Goal: Task Accomplishment & Management: Complete application form

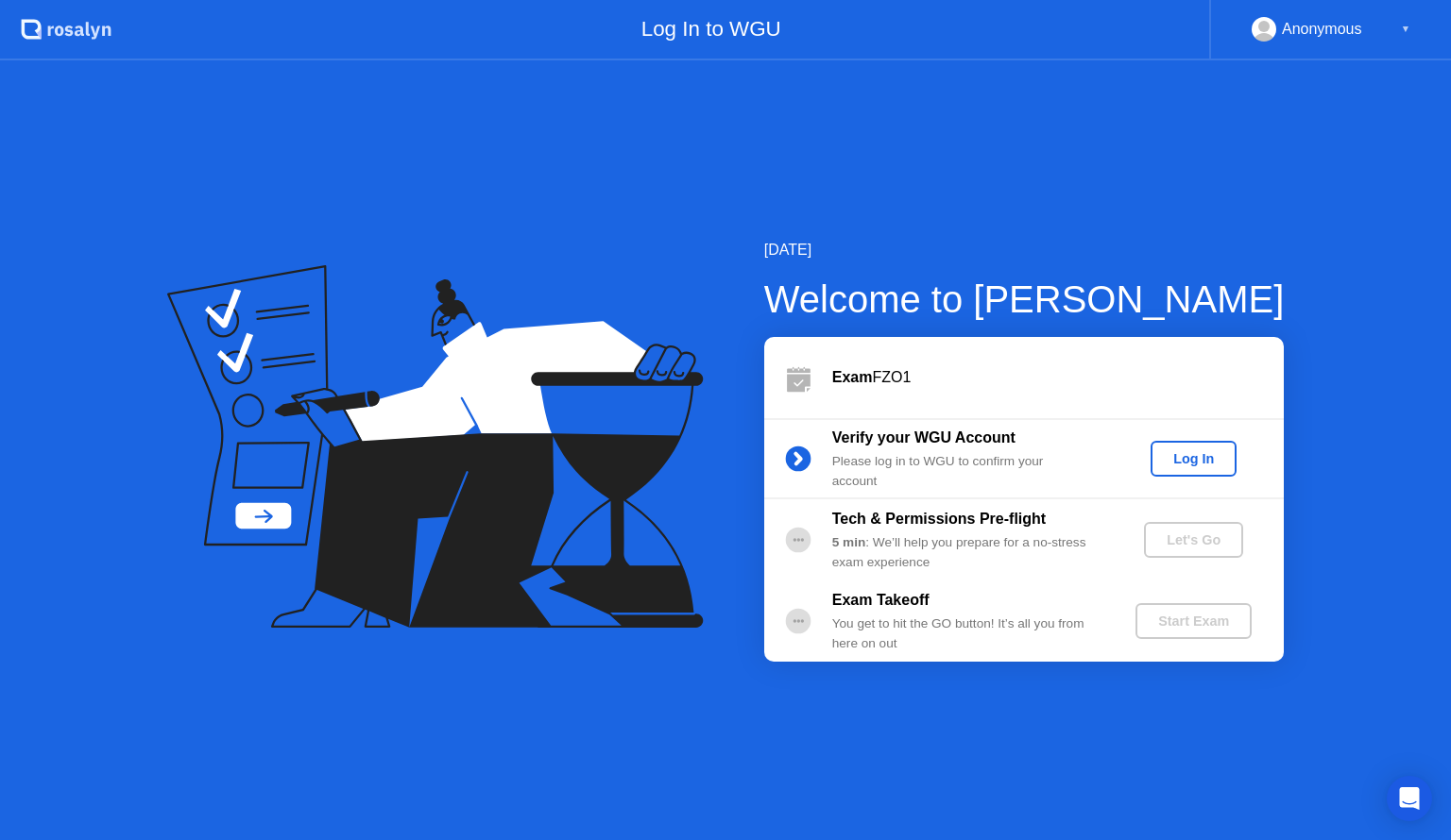
click at [1184, 461] on div "Log In" at bounding box center [1193, 458] width 71 height 15
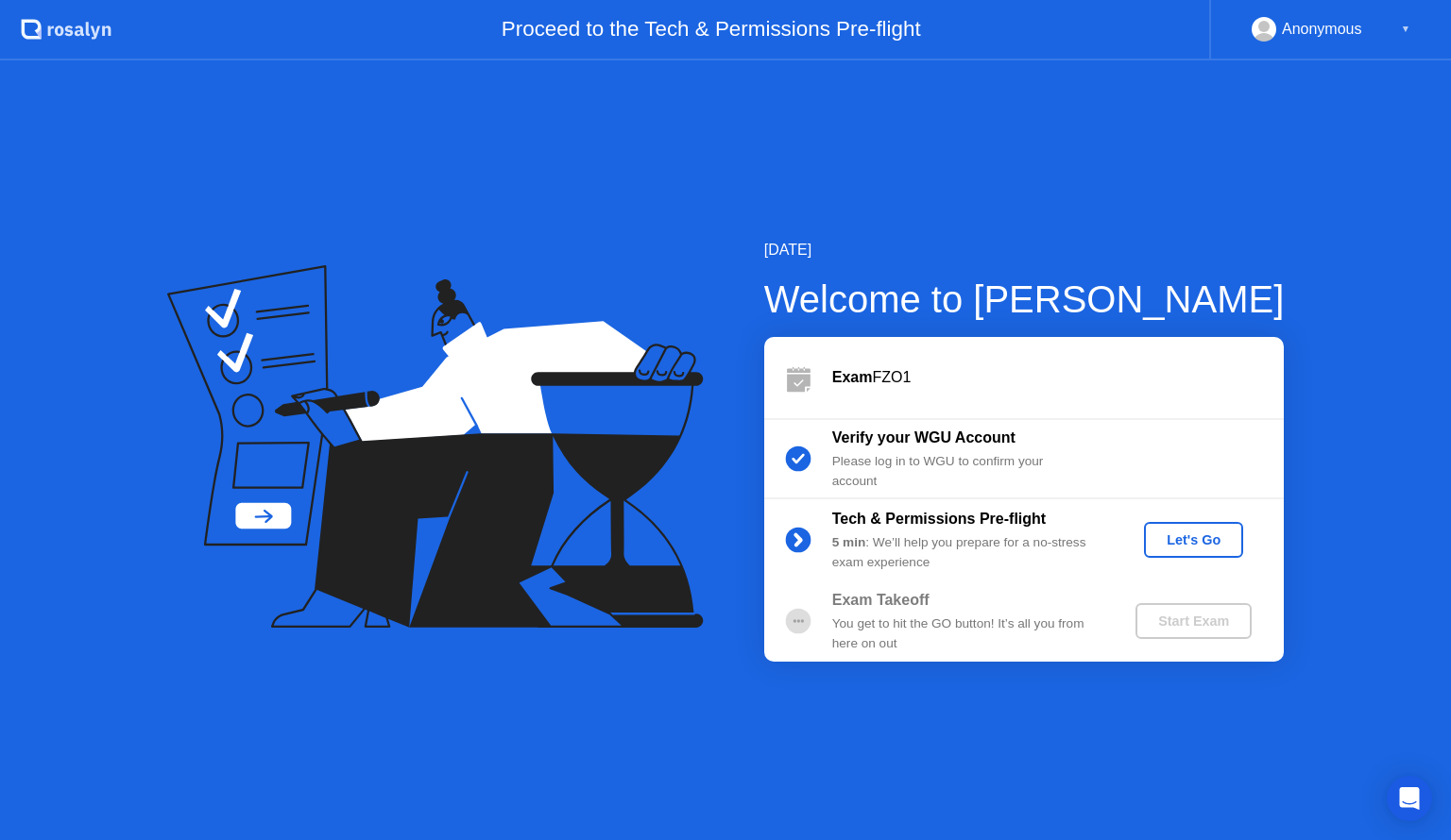
click at [1183, 550] on button "Let's Go" at bounding box center [1193, 540] width 99 height 36
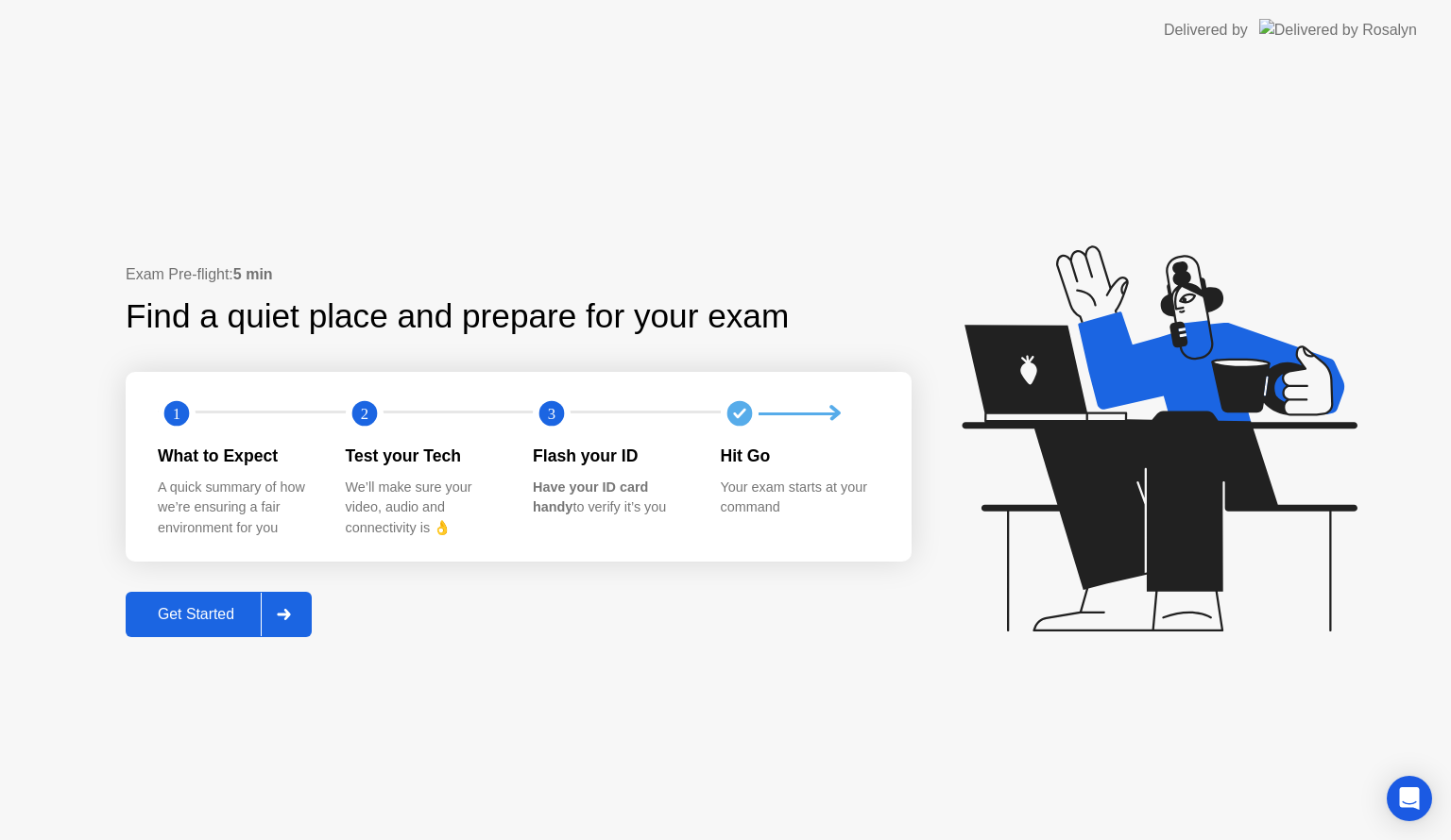
click at [183, 623] on div "Get Started" at bounding box center [196, 614] width 130 height 17
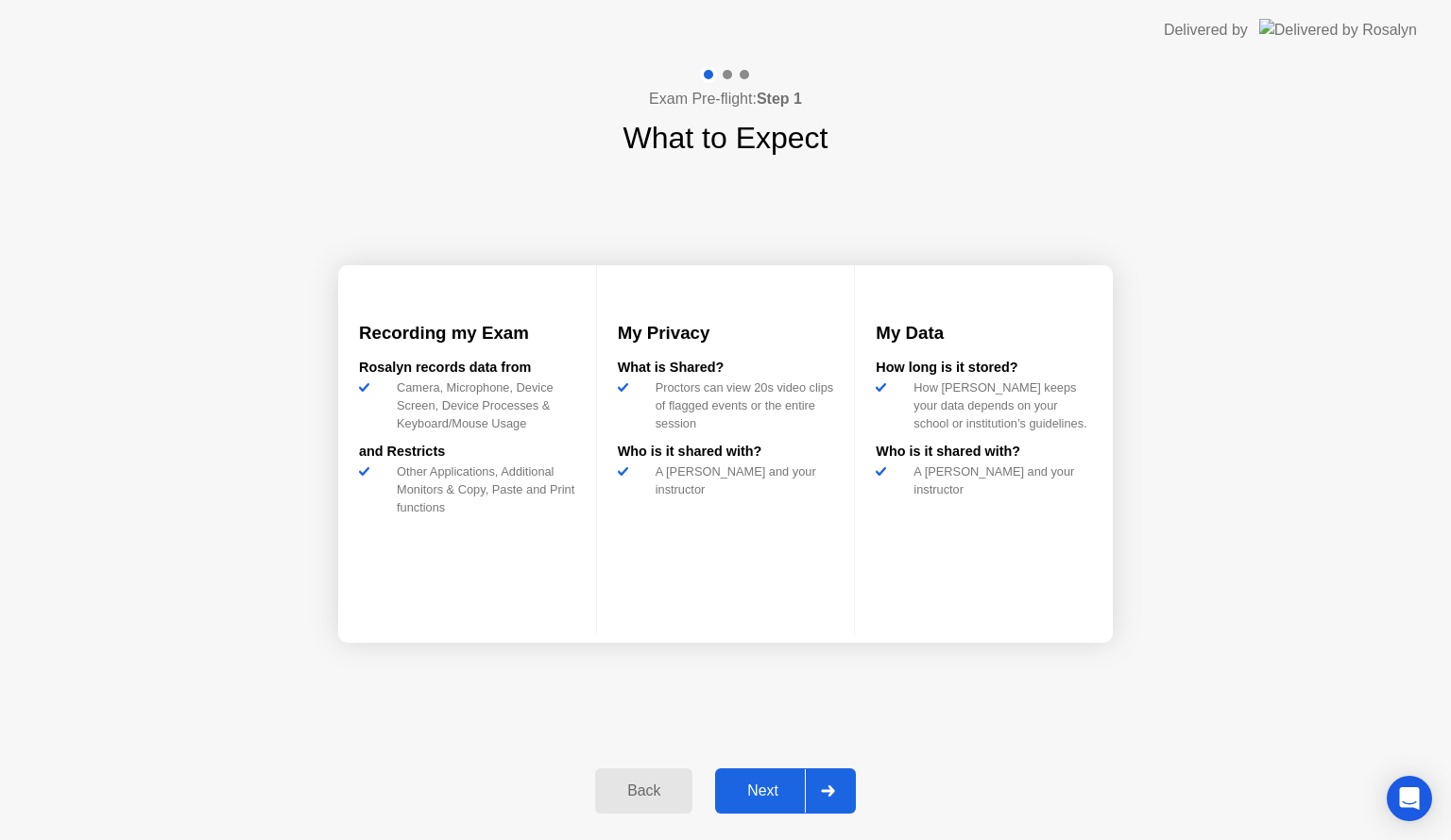
click at [772, 793] on div "Next" at bounding box center [762, 791] width 84 height 17
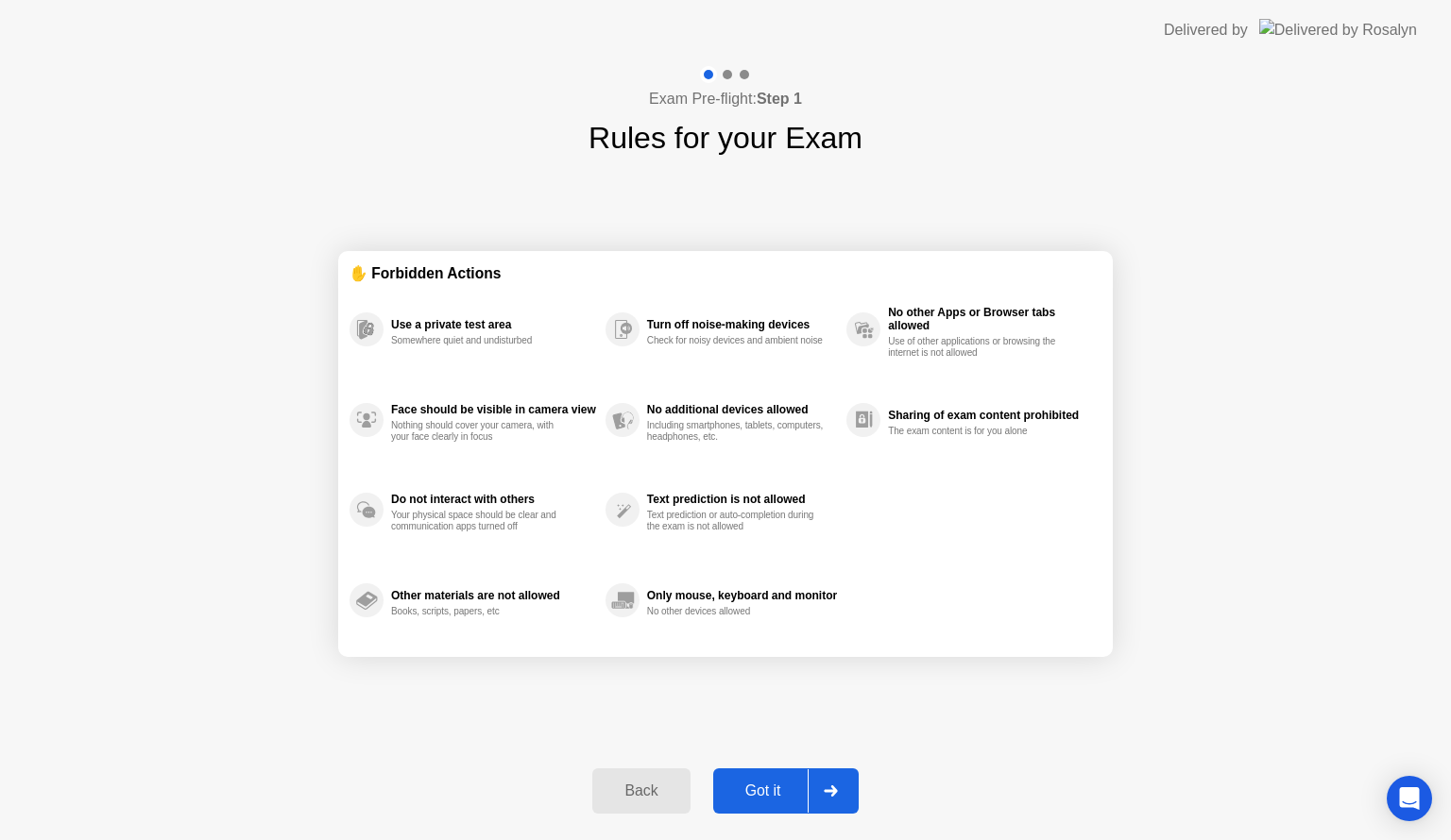
click at [762, 783] on div "Got it" at bounding box center [762, 791] width 89 height 17
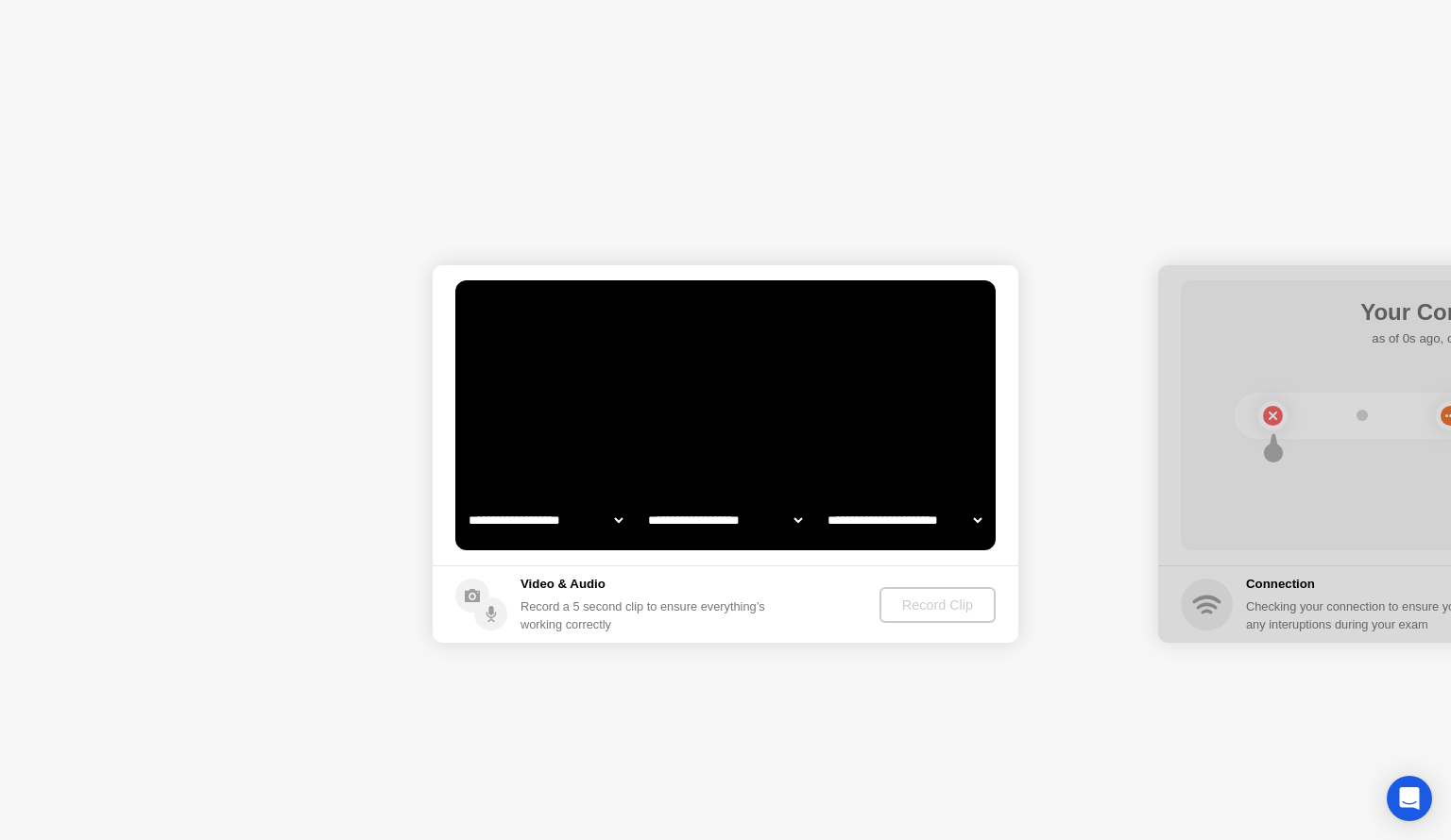
select select "**********"
select select "*******"
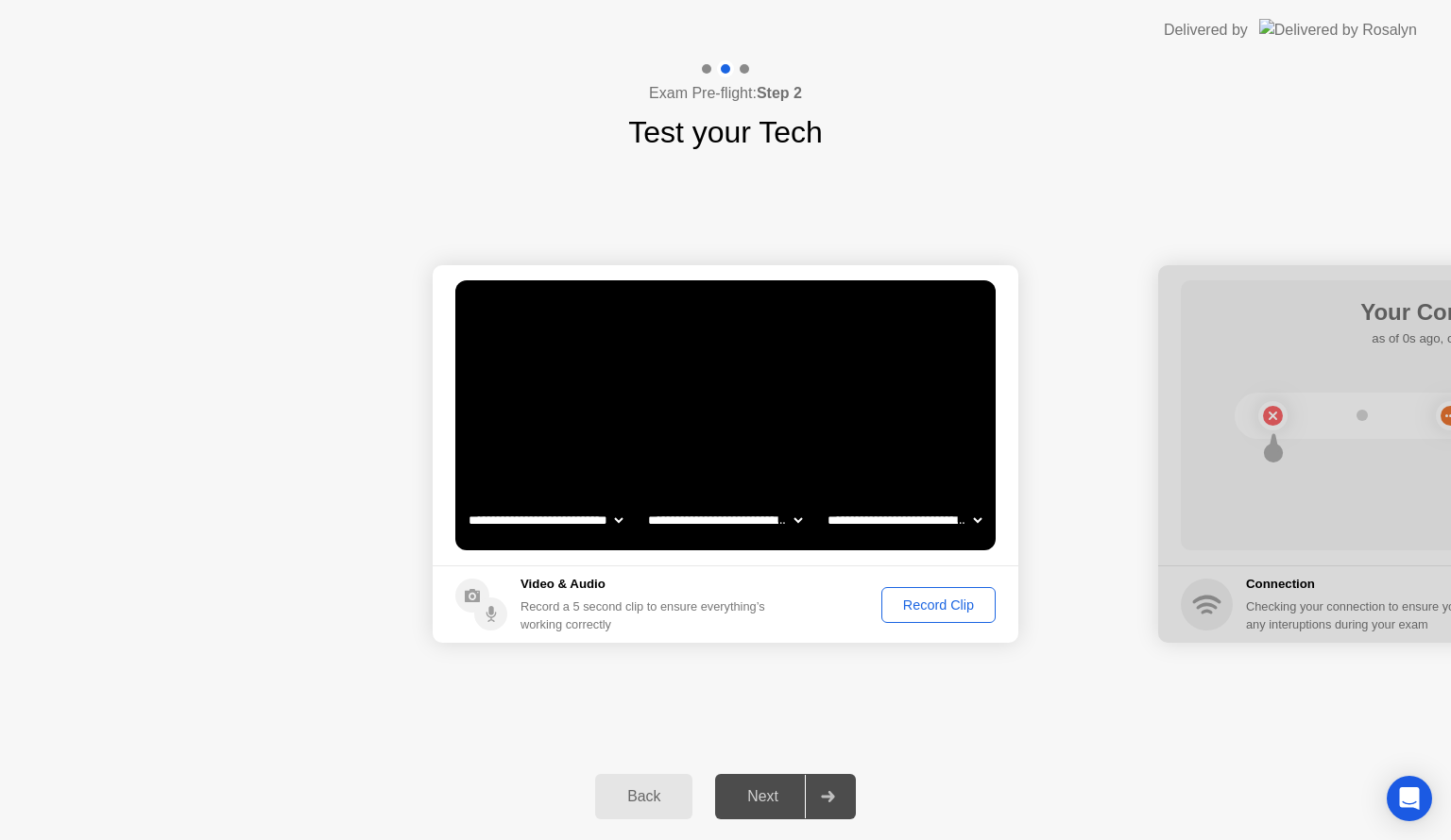
click at [927, 603] on div "Record Clip" at bounding box center [938, 604] width 101 height 15
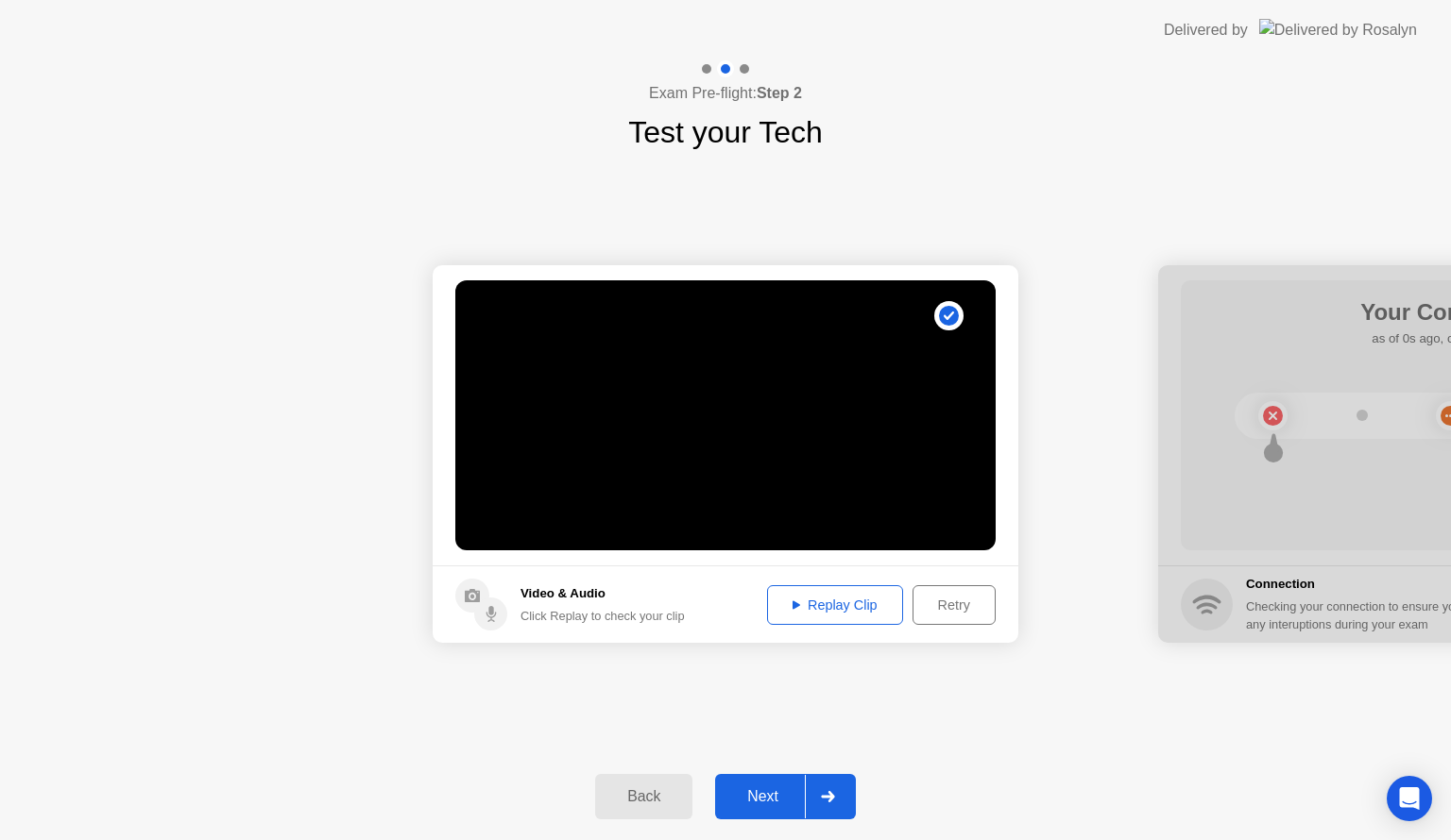
click at [832, 607] on div "Replay Clip" at bounding box center [834, 604] width 123 height 15
click at [764, 801] on div "Next" at bounding box center [762, 796] width 84 height 17
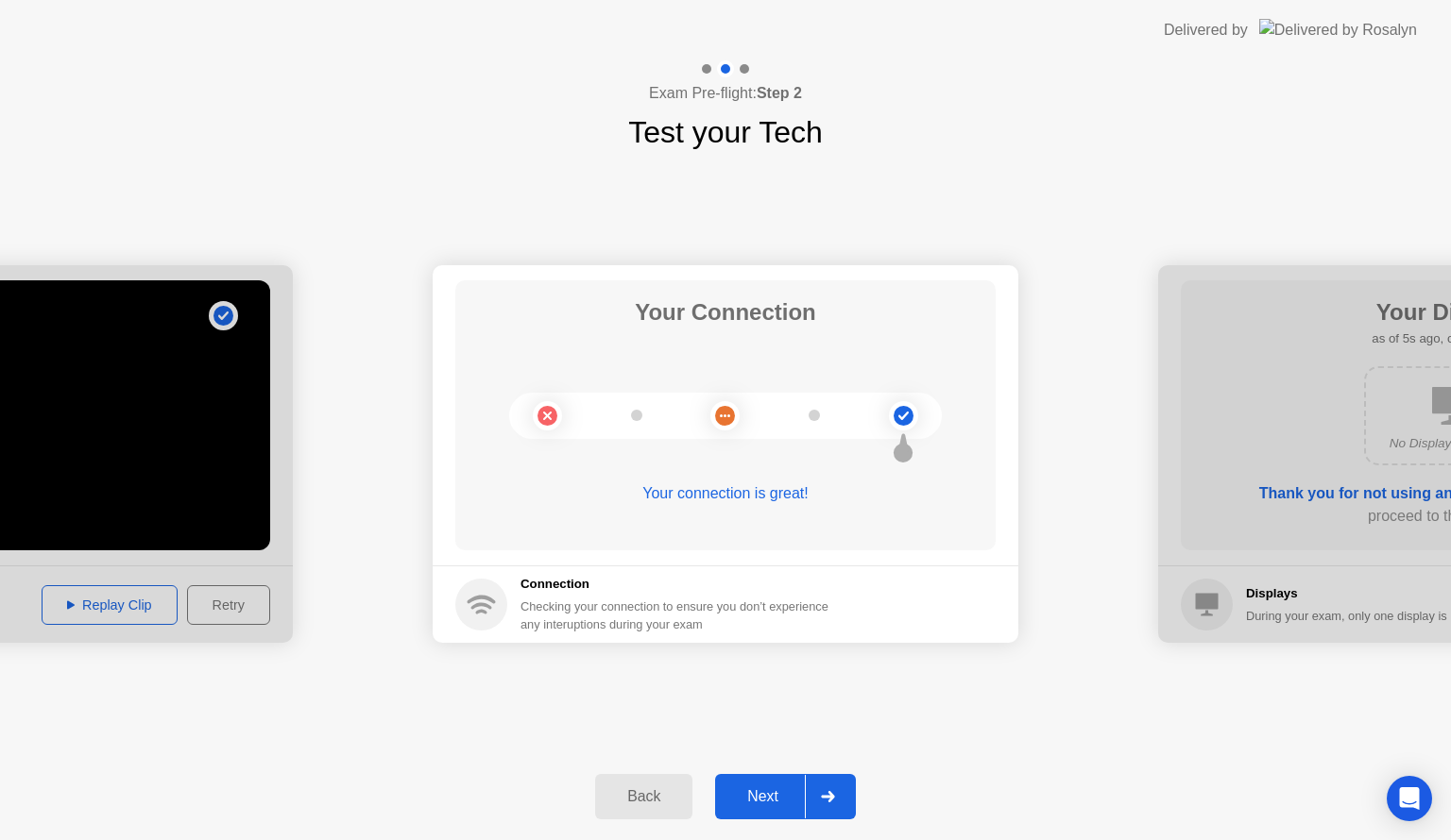
click at [759, 805] on div "Next" at bounding box center [762, 796] width 84 height 17
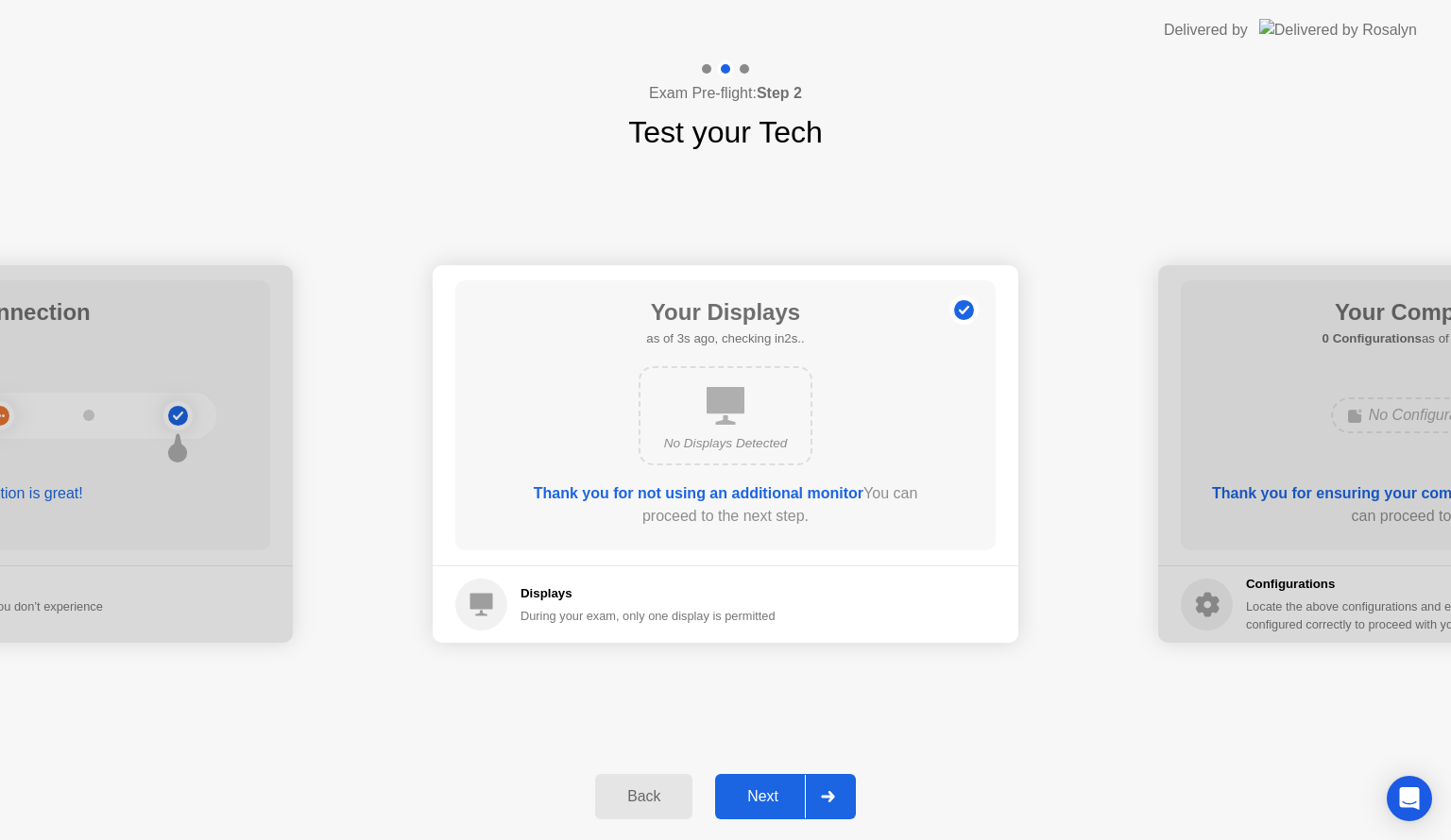
click at [759, 805] on div "Next" at bounding box center [762, 796] width 84 height 17
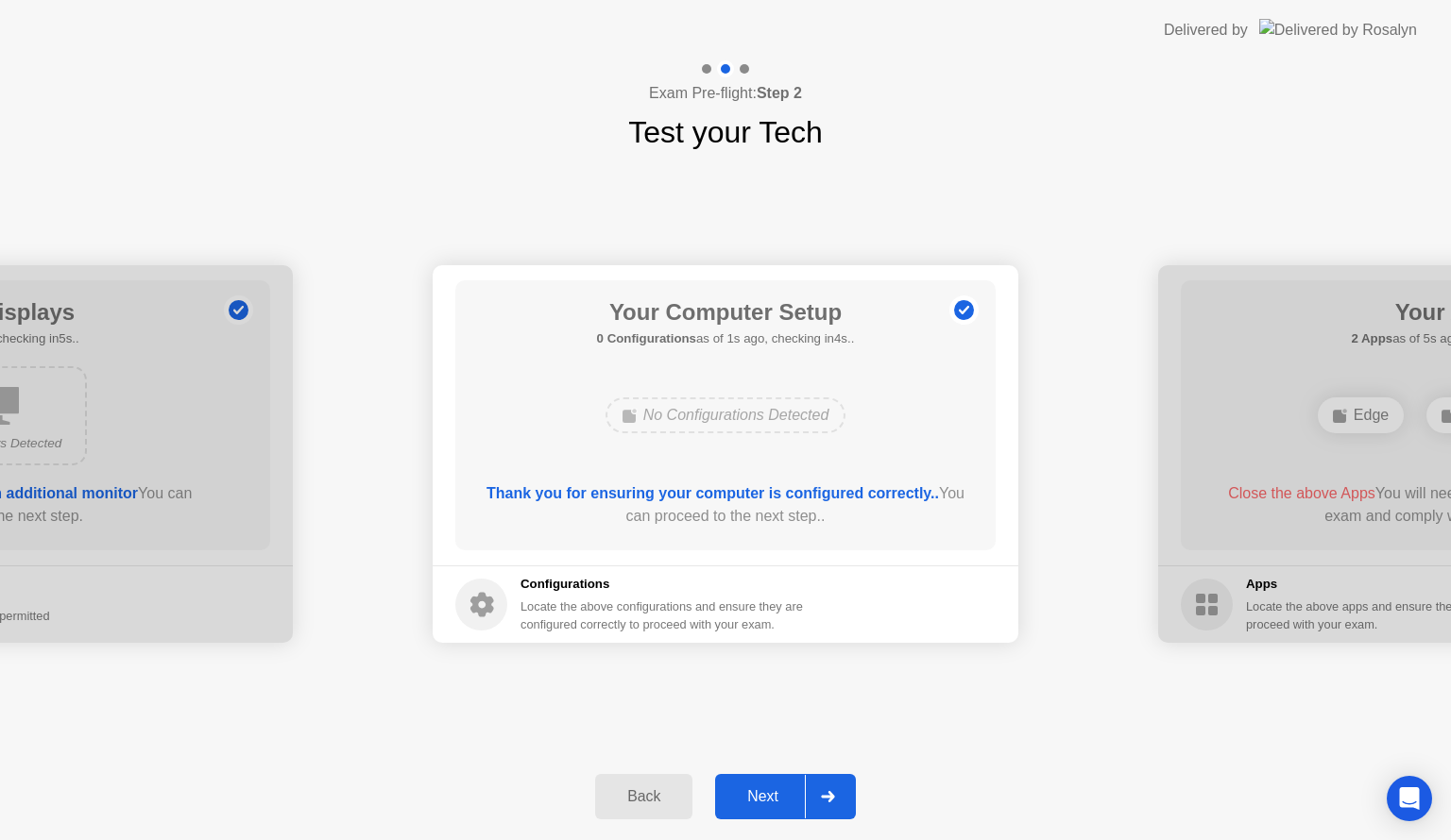
click at [759, 805] on div "Next" at bounding box center [762, 796] width 84 height 17
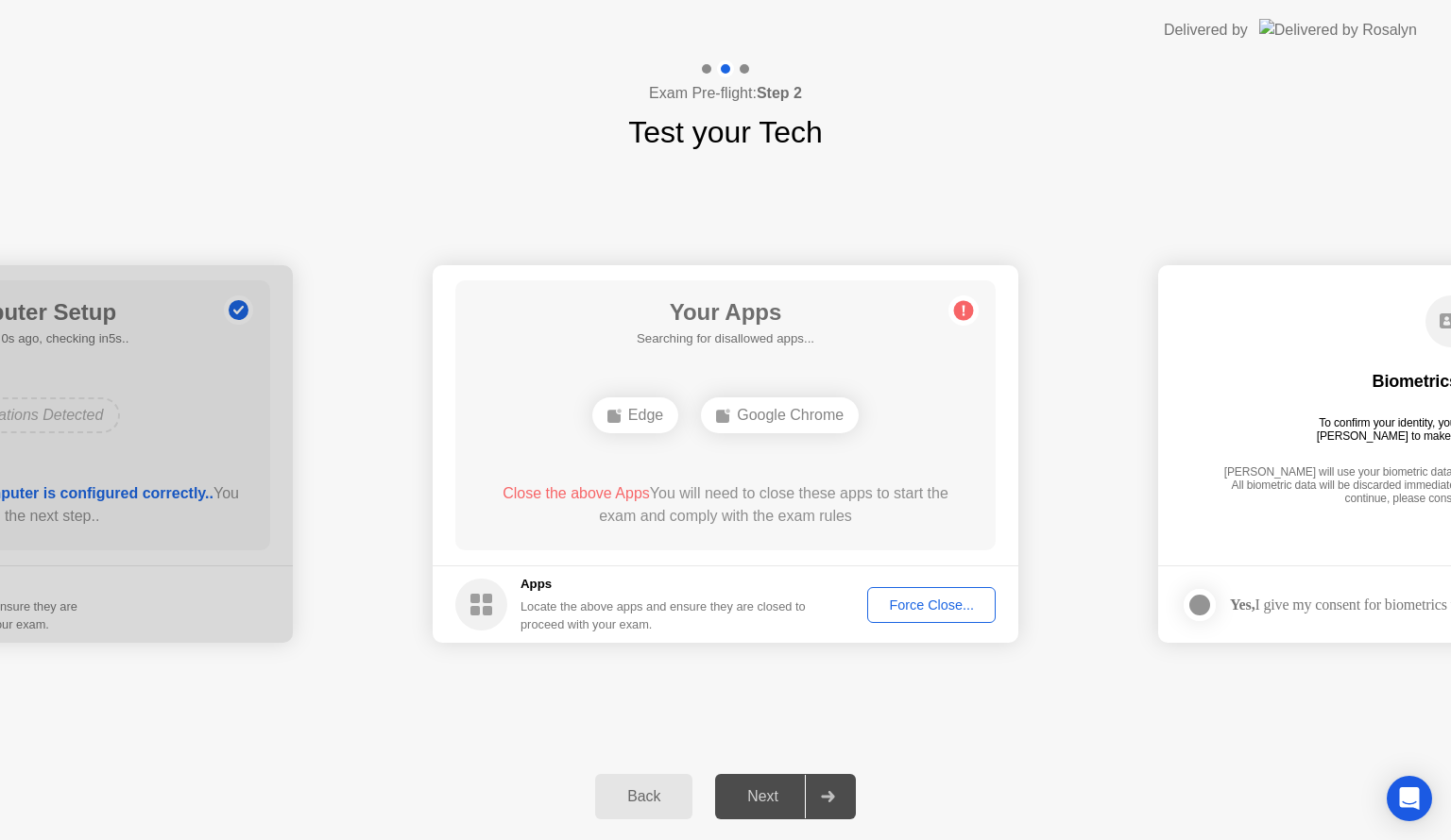
click at [1010, 721] on div "**********" at bounding box center [726, 453] width 1451 height 598
click at [915, 606] on div "Force Close..." at bounding box center [930, 604] width 115 height 15
click at [923, 608] on div "Force Close..." at bounding box center [930, 604] width 115 height 15
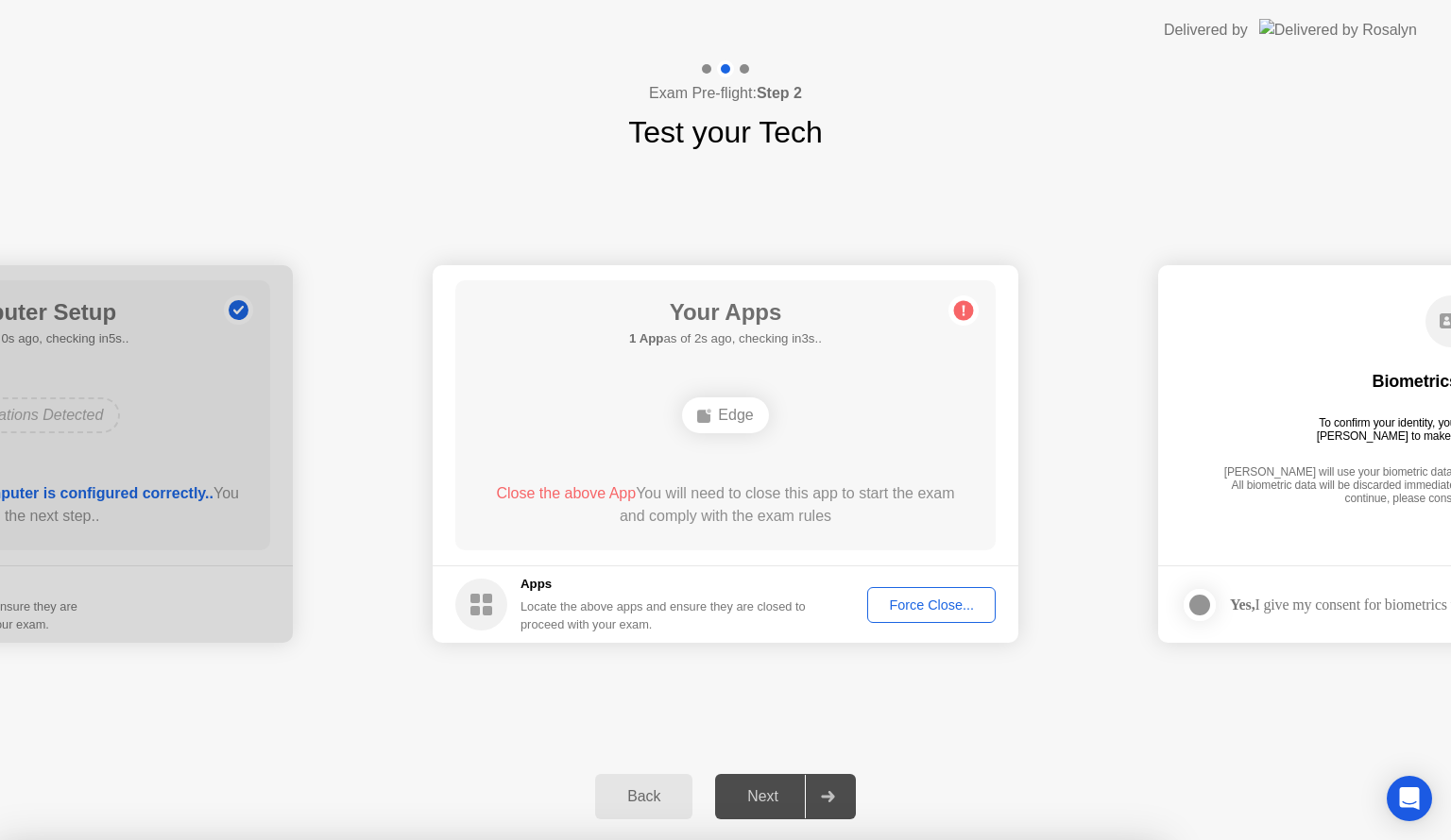
click at [926, 612] on div "Force Close..." at bounding box center [930, 604] width 115 height 15
click at [913, 603] on div "Force Close..." at bounding box center [930, 604] width 115 height 15
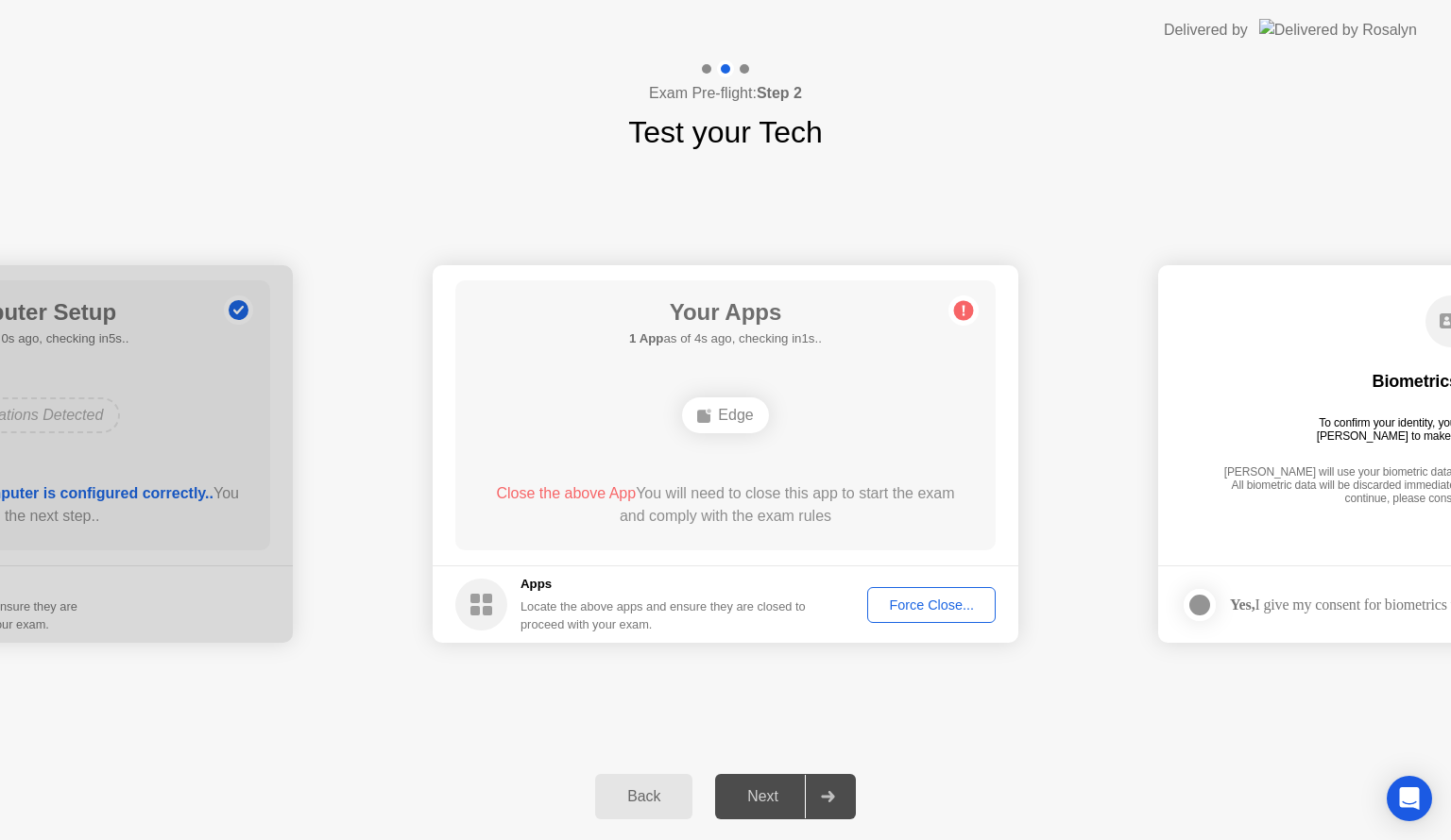
click at [748, 795] on div "Next" at bounding box center [762, 796] width 84 height 17
click at [503, 688] on div "**********" at bounding box center [726, 453] width 1451 height 598
click at [914, 606] on div "Force Close..." at bounding box center [930, 604] width 115 height 15
click at [437, 759] on div "Back Next" at bounding box center [726, 796] width 1451 height 87
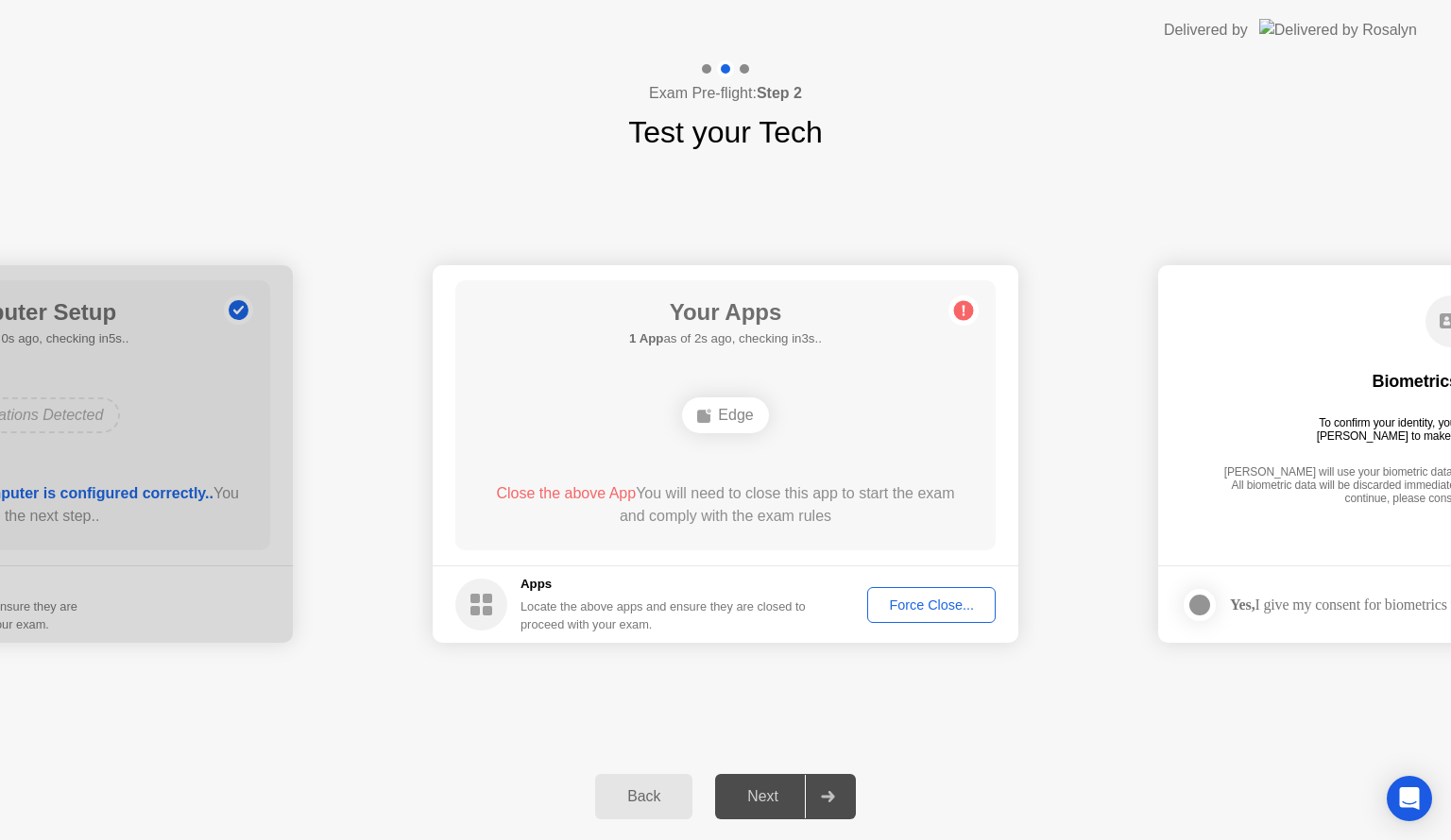
click at [967, 608] on div "Force Close..." at bounding box center [930, 604] width 115 height 15
click at [956, 607] on div "Force Close..." at bounding box center [930, 604] width 115 height 15
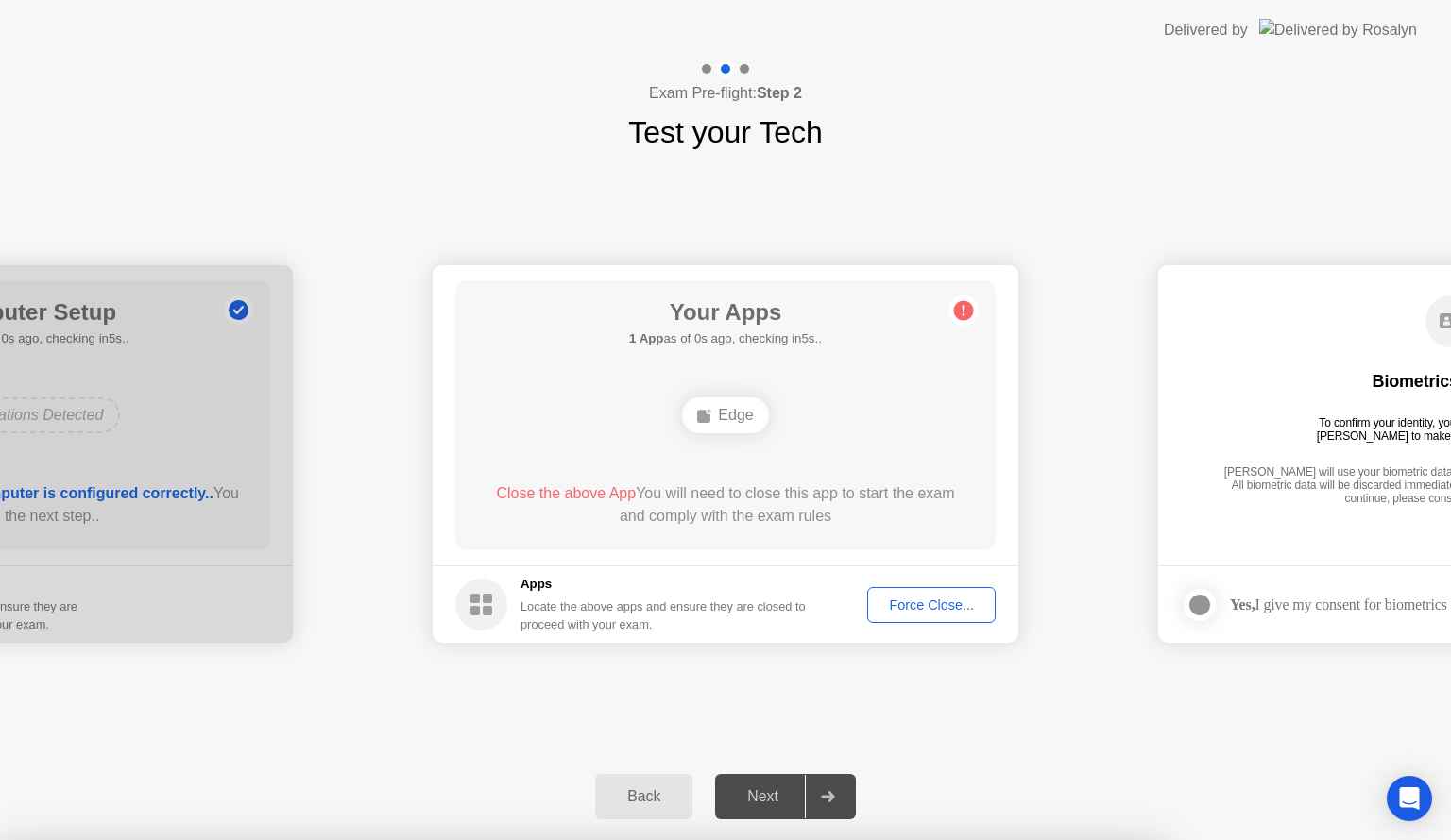
click at [921, 591] on button "Force Close..." at bounding box center [931, 605] width 129 height 36
click at [484, 748] on div "**********" at bounding box center [726, 453] width 1451 height 598
click at [955, 606] on div "Force Close..." at bounding box center [930, 604] width 115 height 15
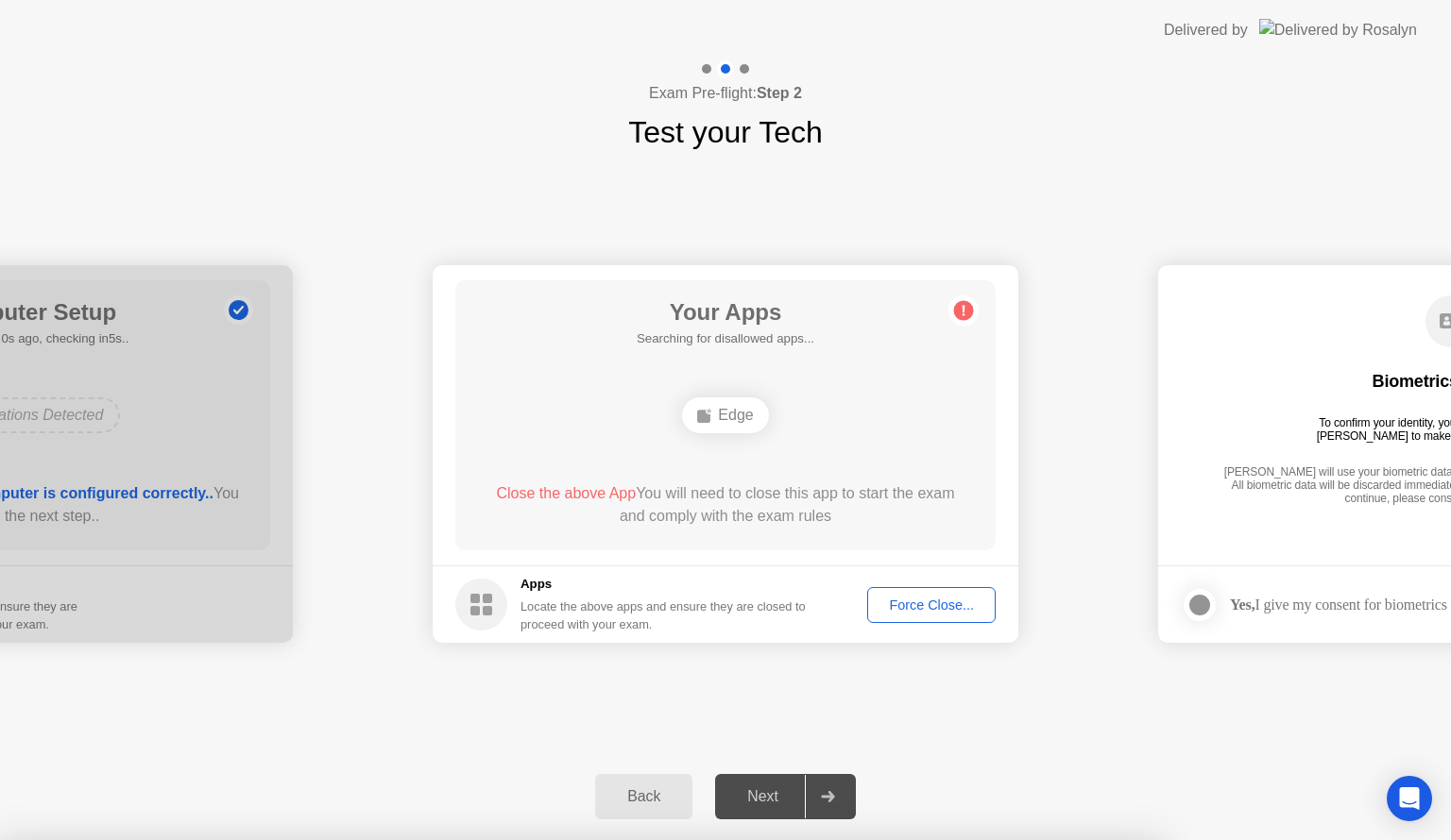
click at [1179, 724] on div "**********" at bounding box center [726, 453] width 1451 height 598
click at [944, 597] on div "Force Close..." at bounding box center [930, 604] width 115 height 15
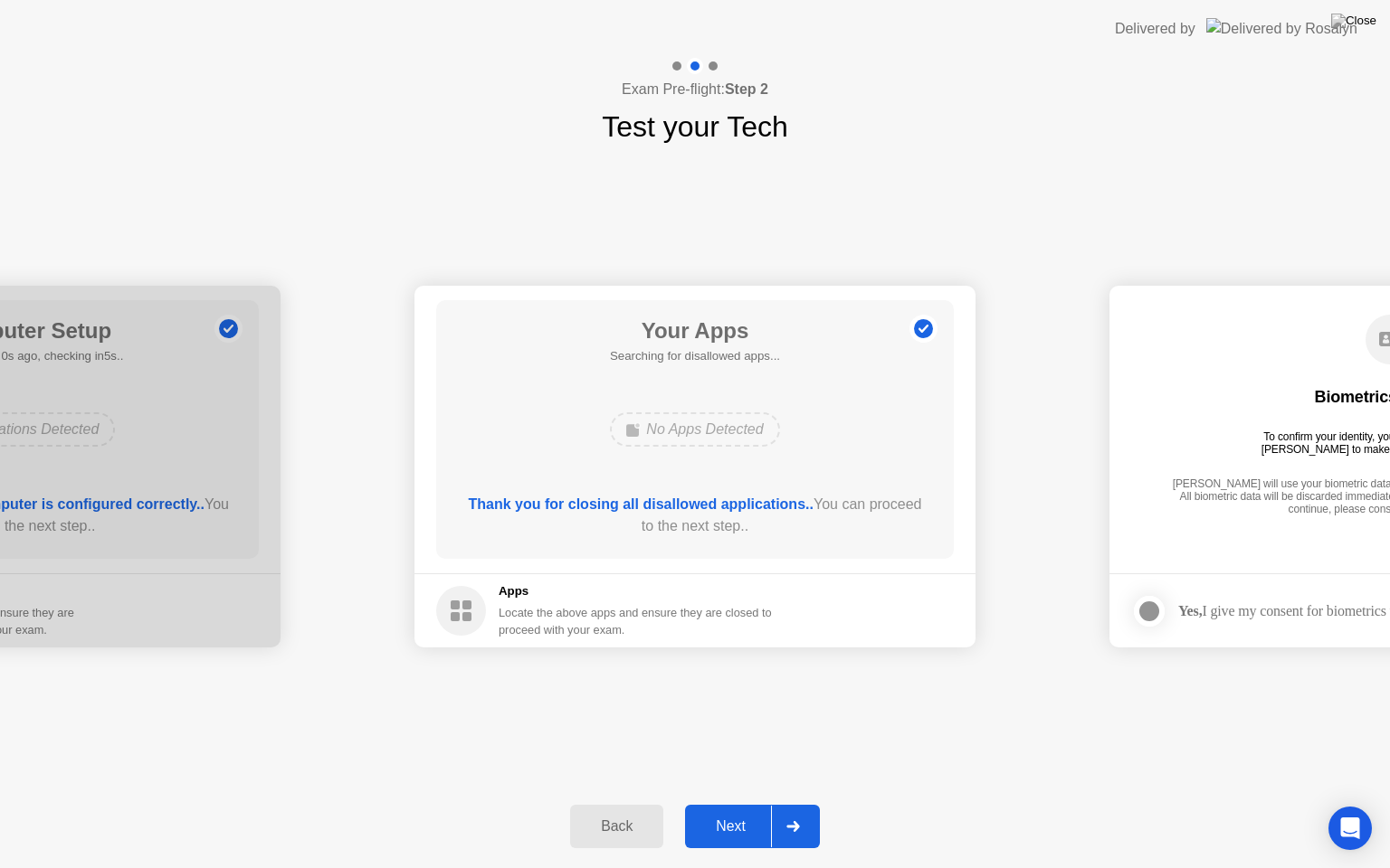
click at [792, 804] on icon at bounding box center [793, 826] width 13 height 11
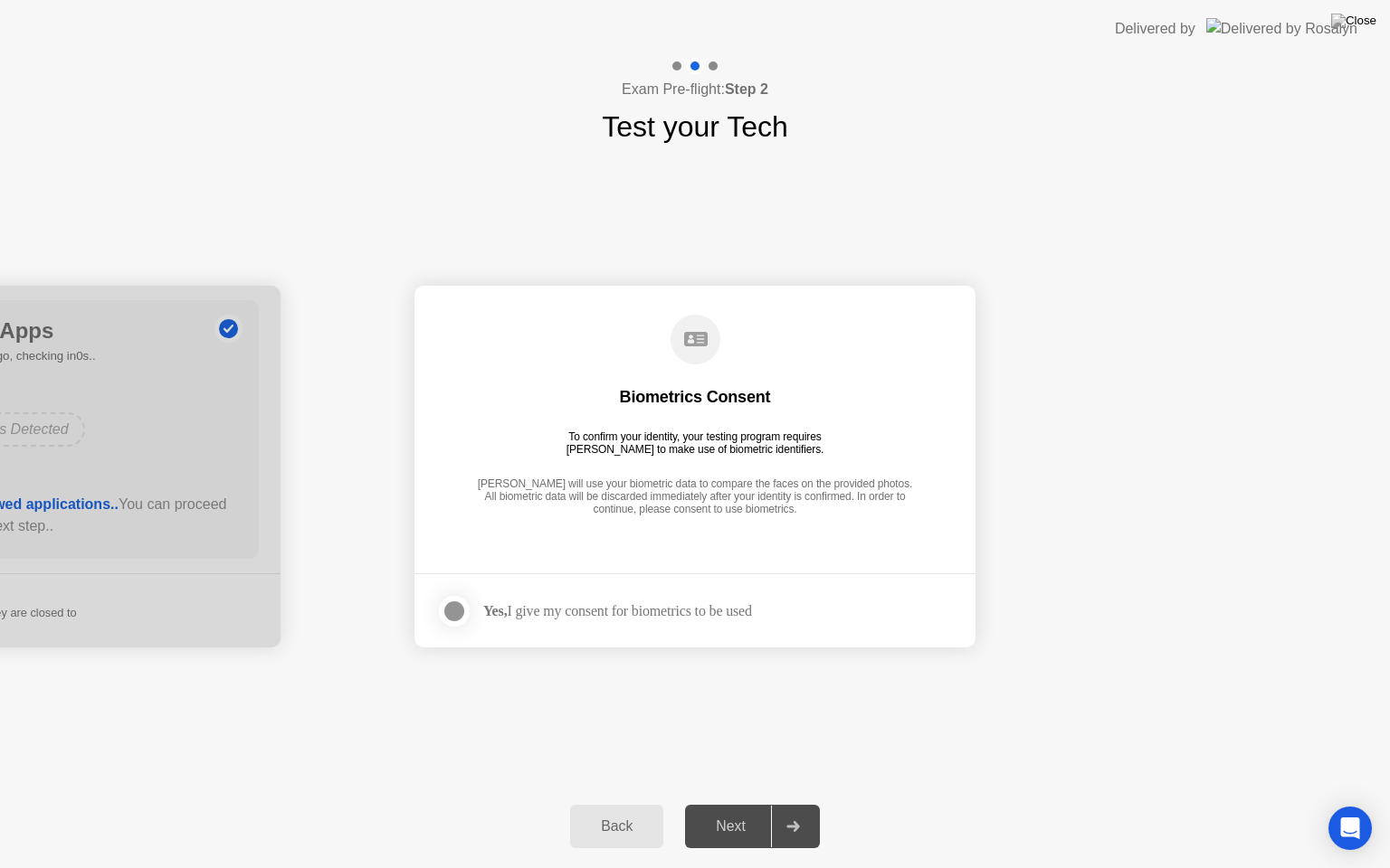
click at [801, 804] on div at bounding box center [792, 826] width 43 height 41
click at [796, 804] on icon at bounding box center [792, 826] width 12 height 11
click at [456, 608] on div at bounding box center [454, 612] width 22 height 22
click at [746, 804] on button "Next" at bounding box center [752, 826] width 135 height 43
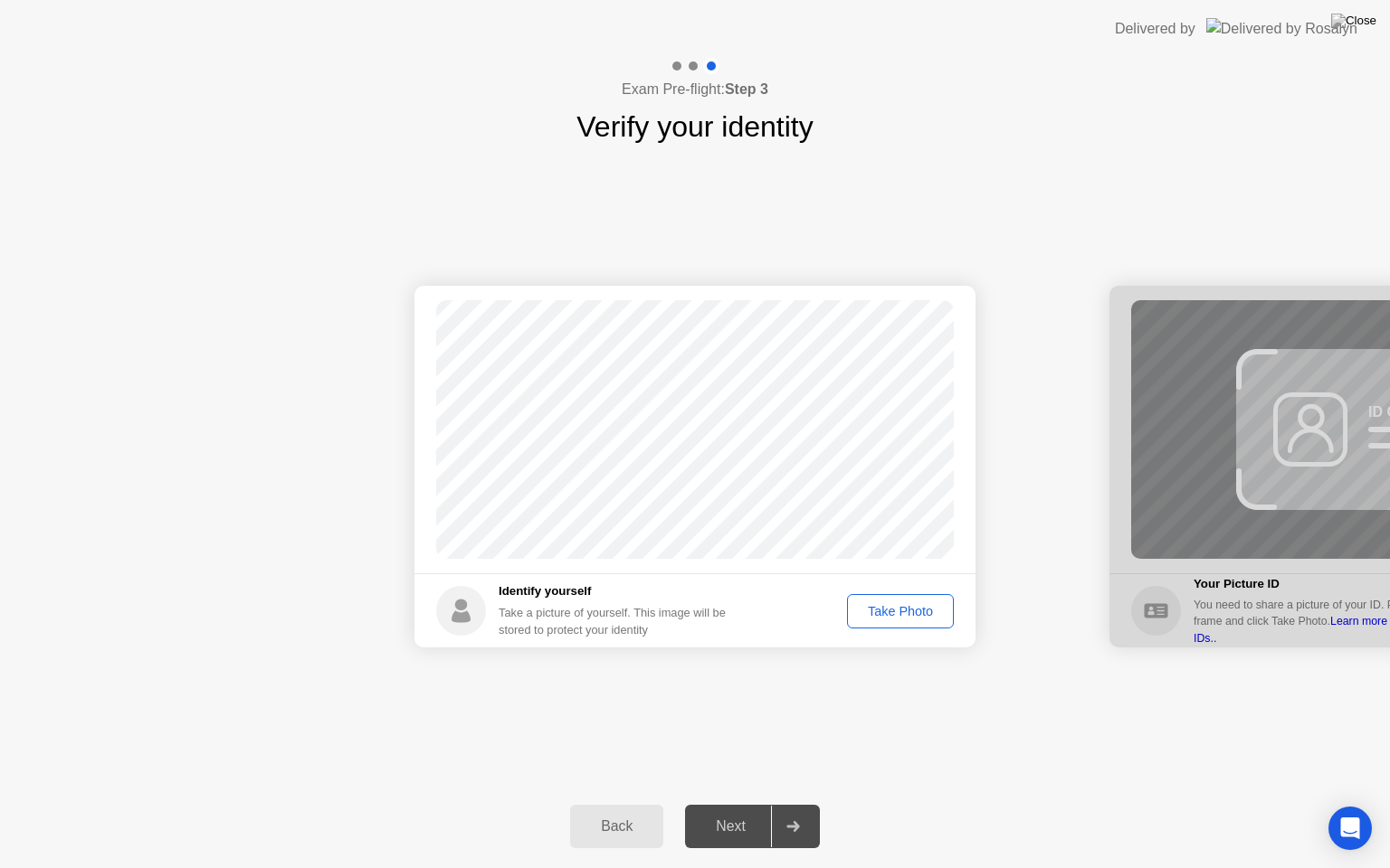
click at [867, 611] on div "Take Photo" at bounding box center [900, 611] width 94 height 14
click at [900, 613] on div "Retake" at bounding box center [912, 611] width 71 height 14
click at [900, 613] on div "Take Photo" at bounding box center [900, 611] width 94 height 14
click at [729, 804] on div "Next" at bounding box center [730, 826] width 80 height 16
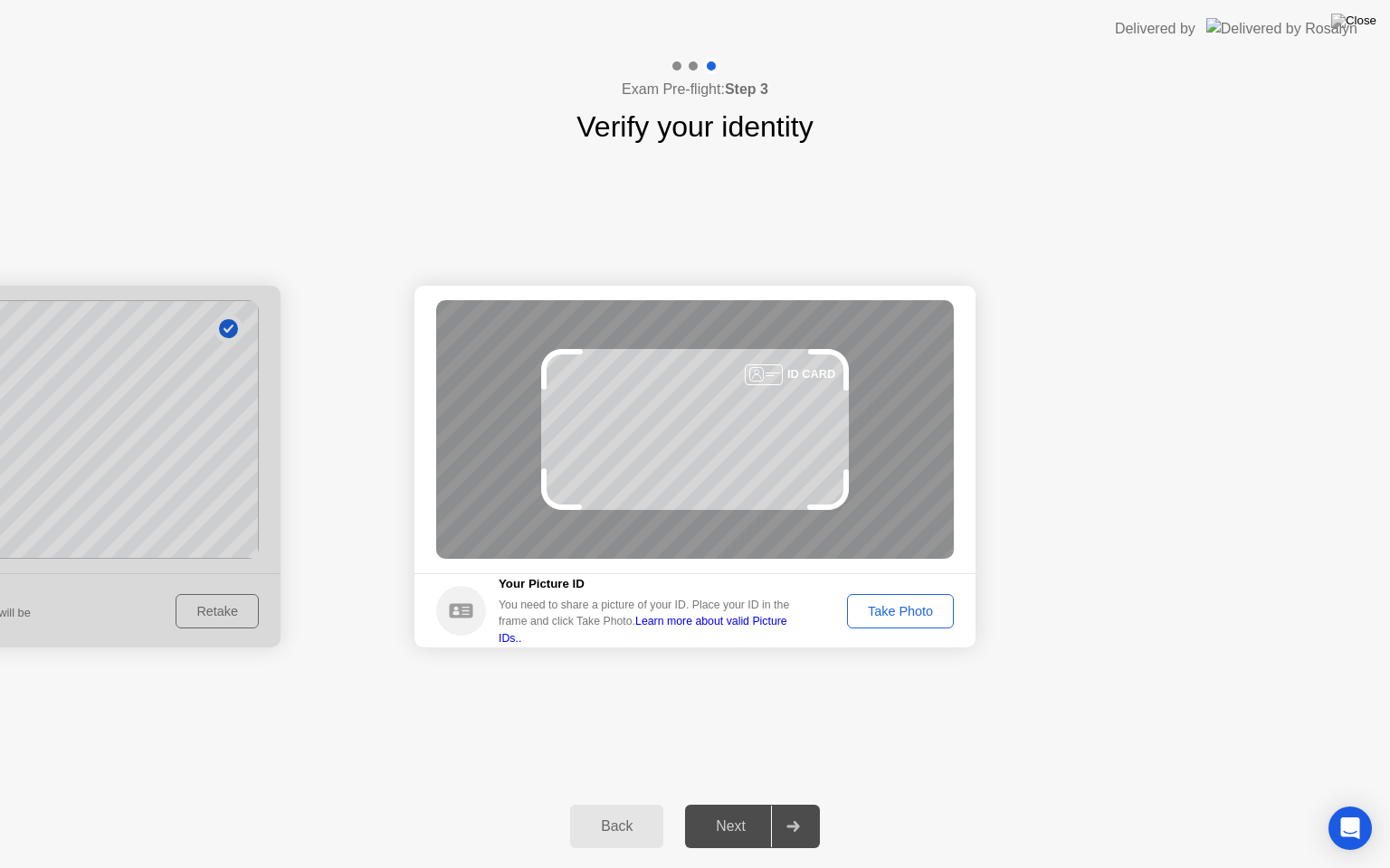
click at [900, 604] on div "Take Photo" at bounding box center [900, 611] width 94 height 14
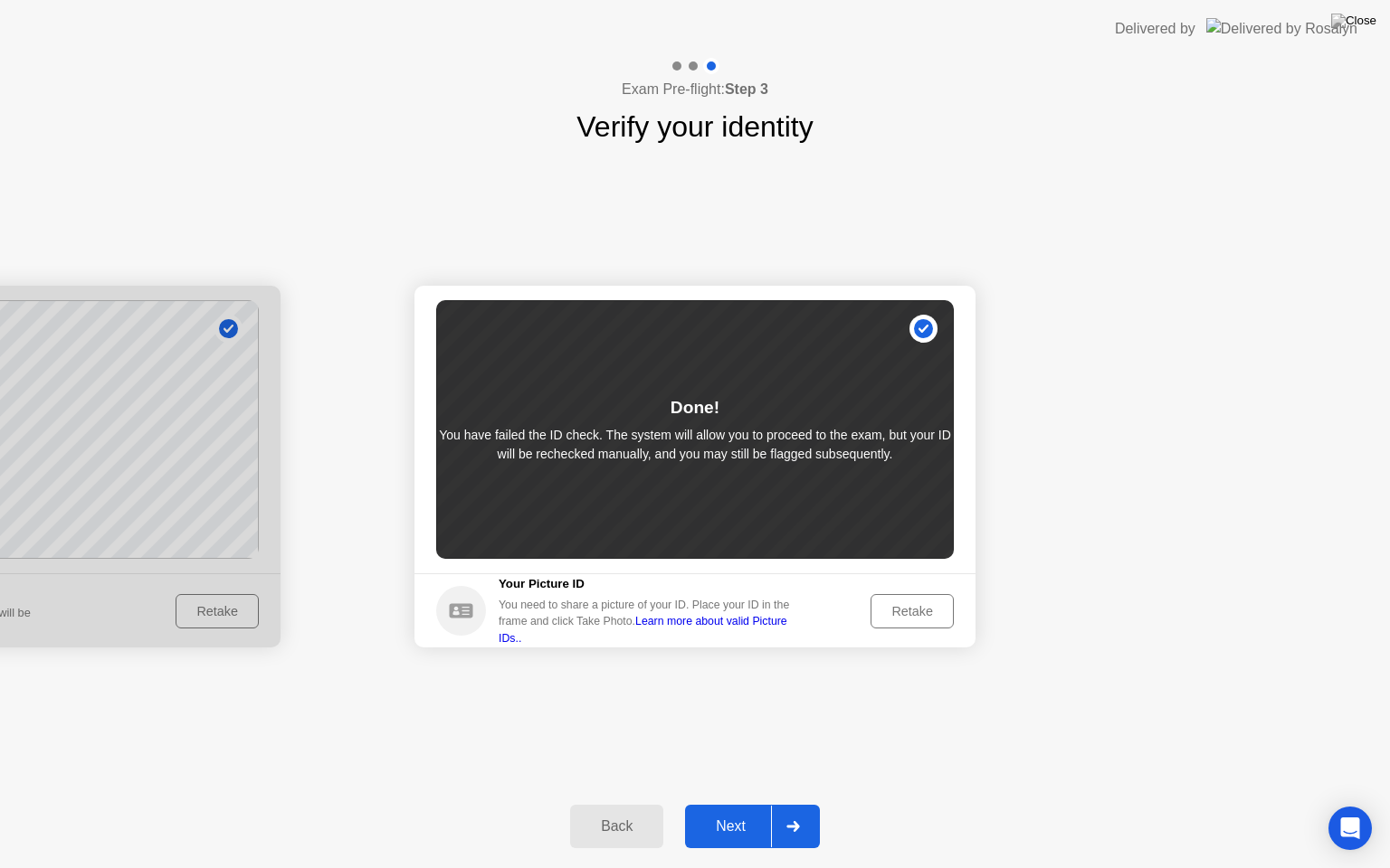
click at [748, 804] on div "Next" at bounding box center [730, 826] width 80 height 16
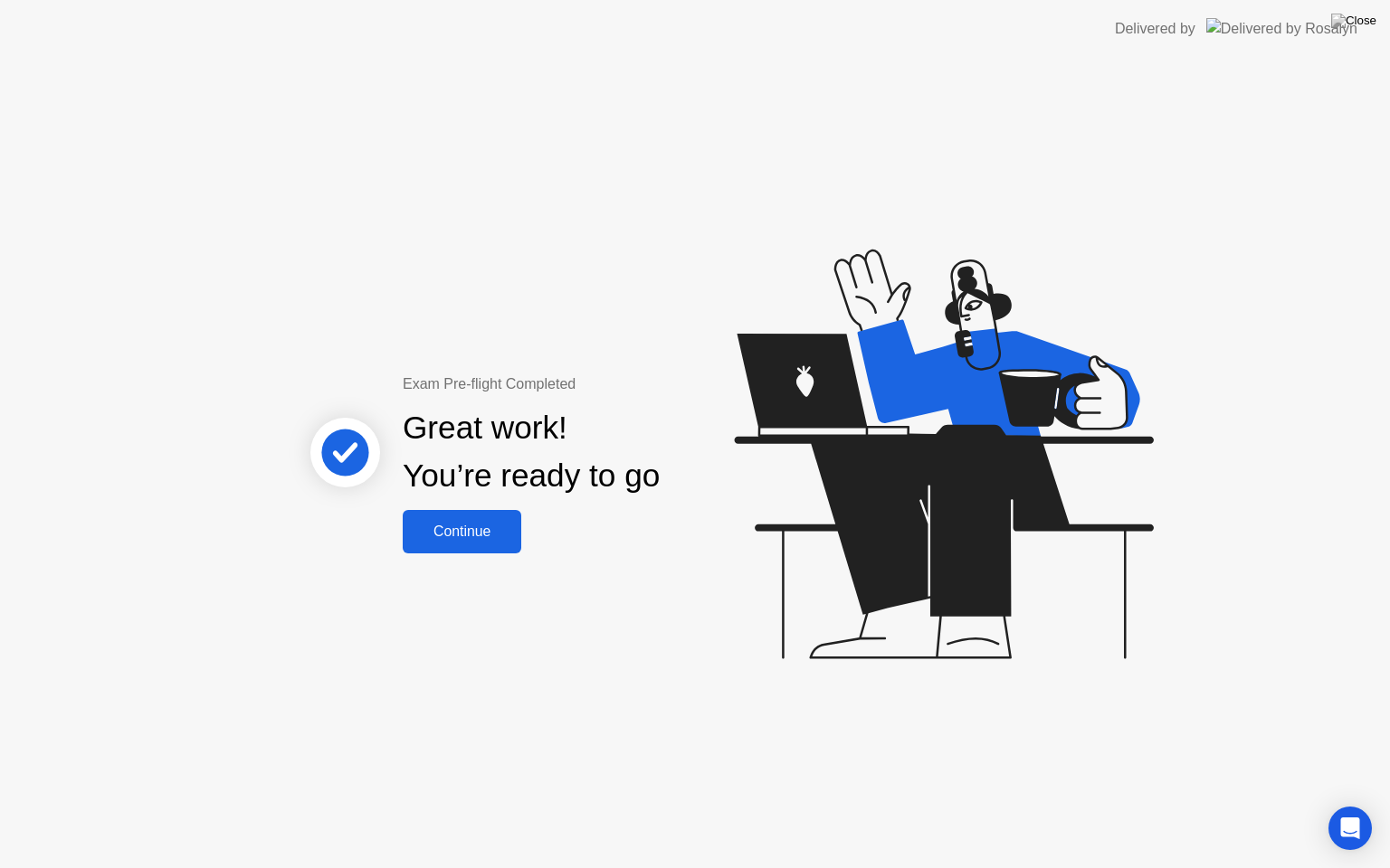
click at [456, 525] on div "Continue" at bounding box center [461, 531] width 107 height 16
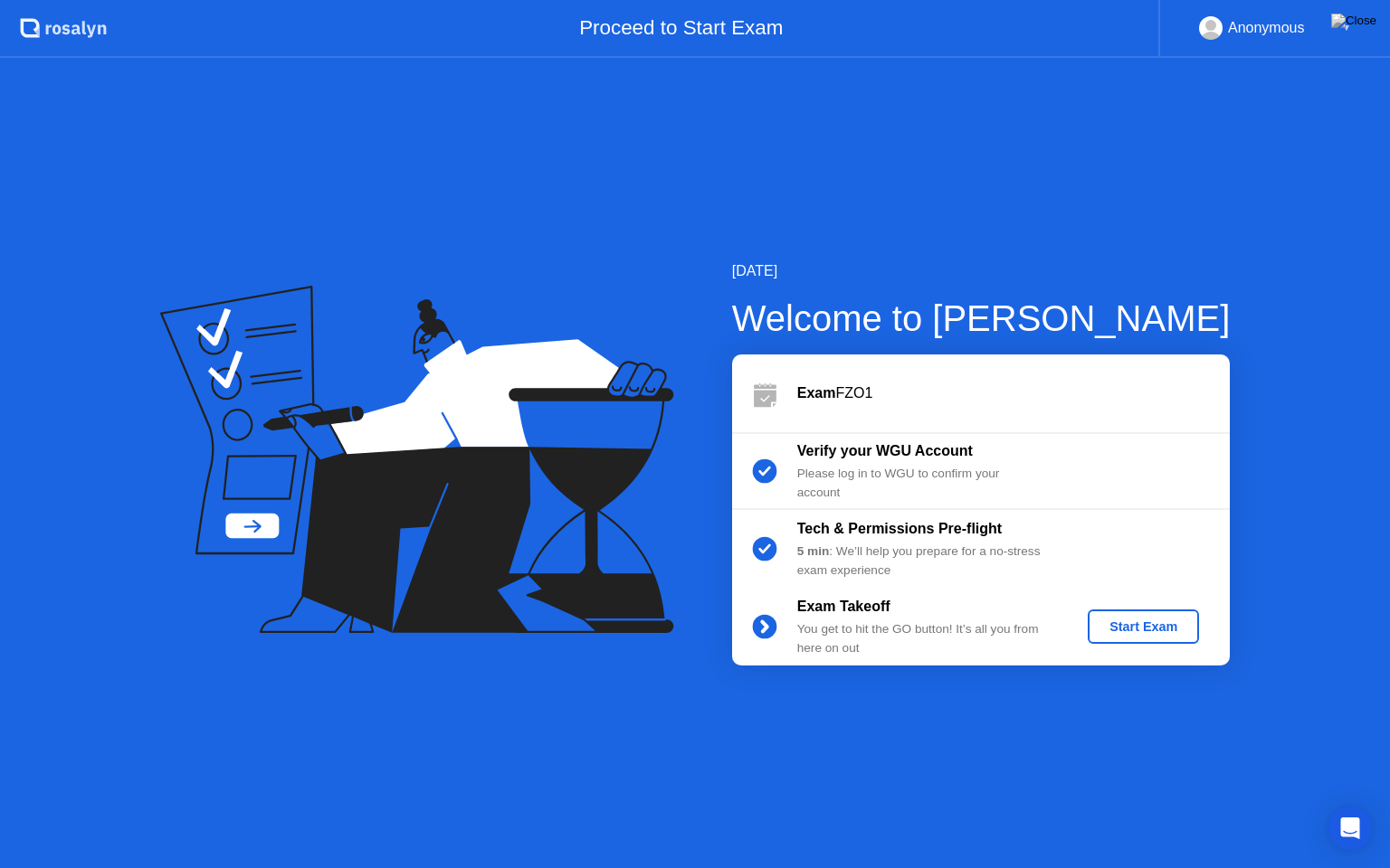
click at [1136, 623] on div "Start Exam" at bounding box center [1143, 627] width 97 height 14
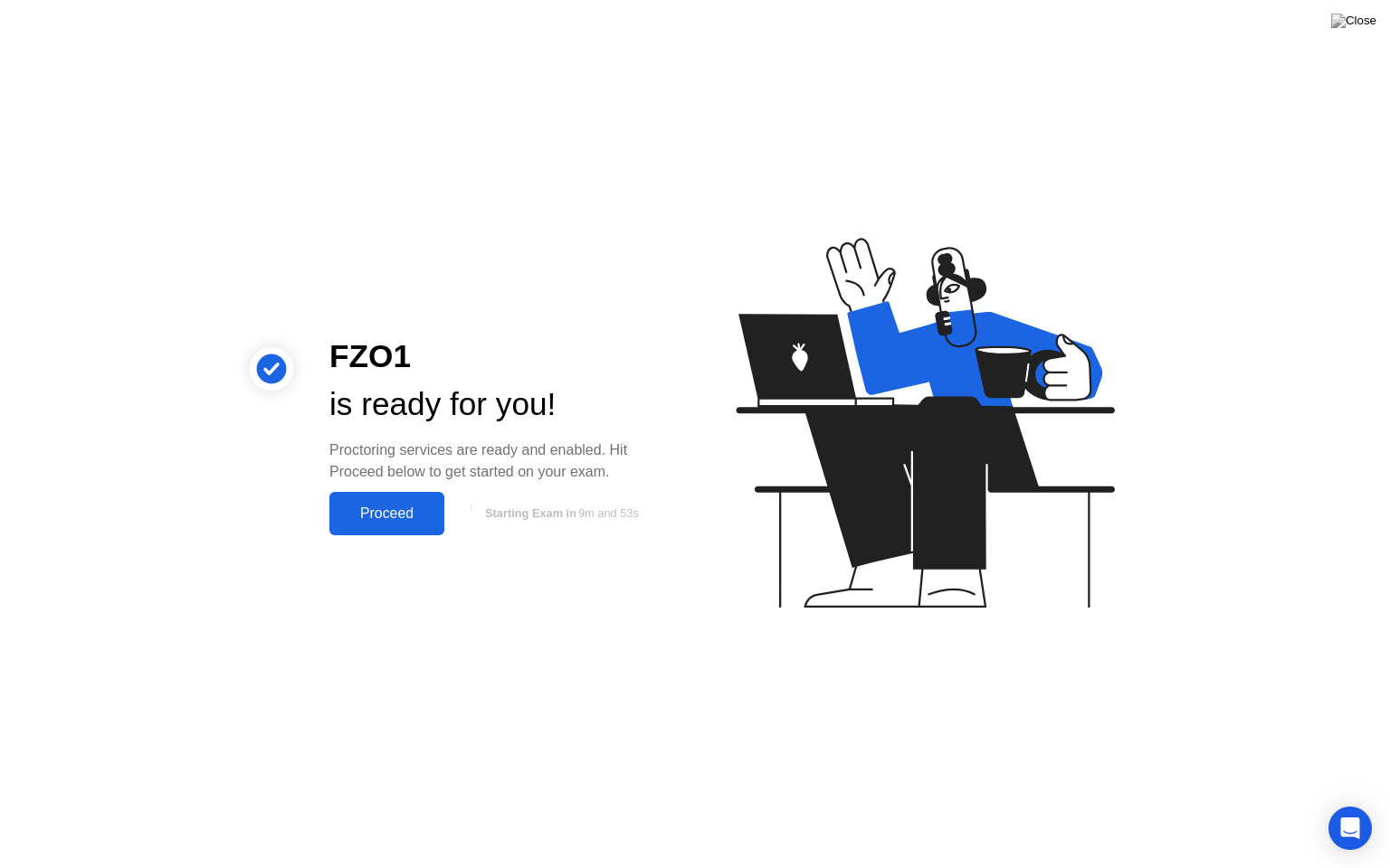
click at [370, 521] on div "Proceed" at bounding box center [387, 513] width 104 height 16
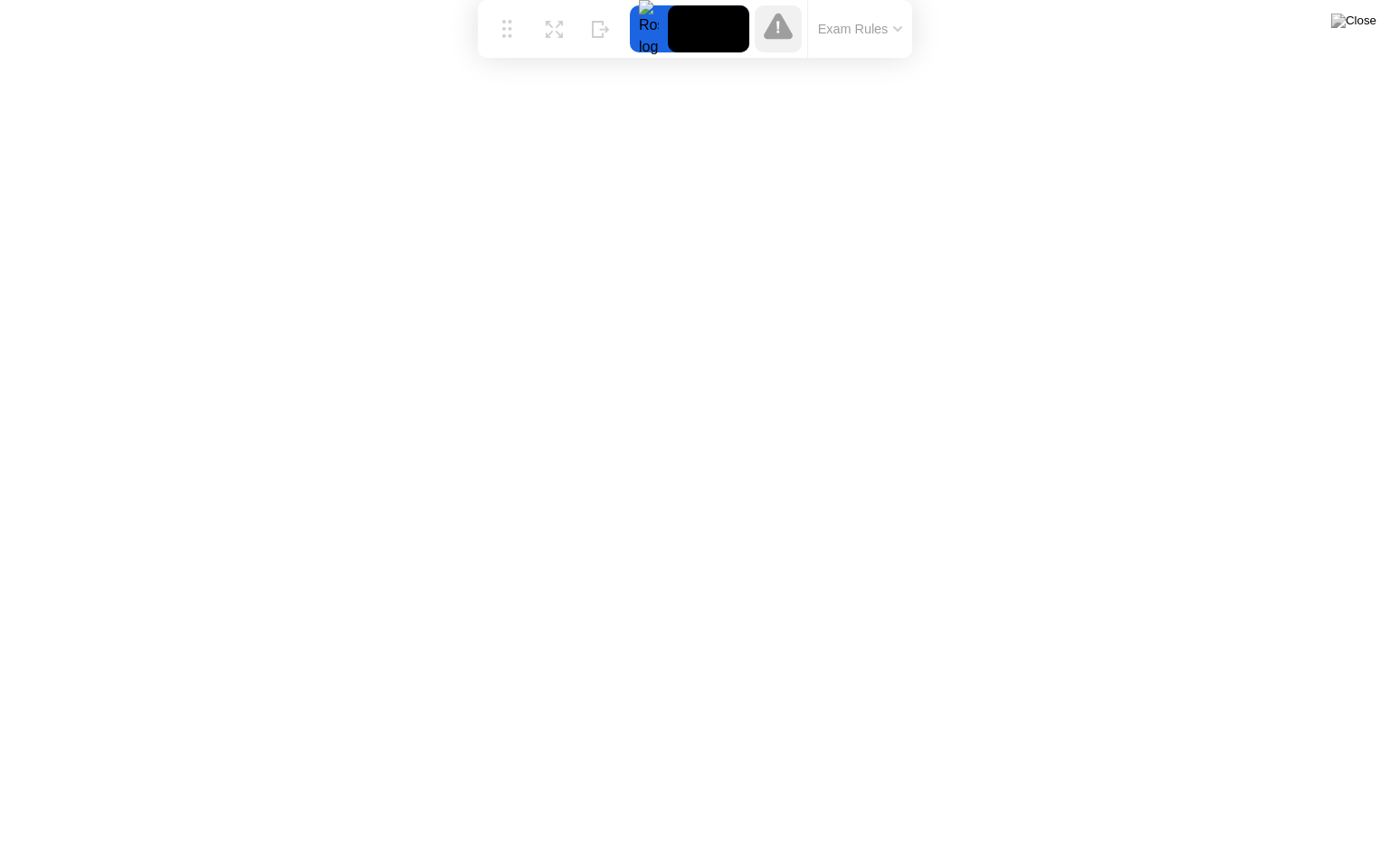
click at [862, 34] on button "Exam Rules" at bounding box center [861, 29] width 96 height 16
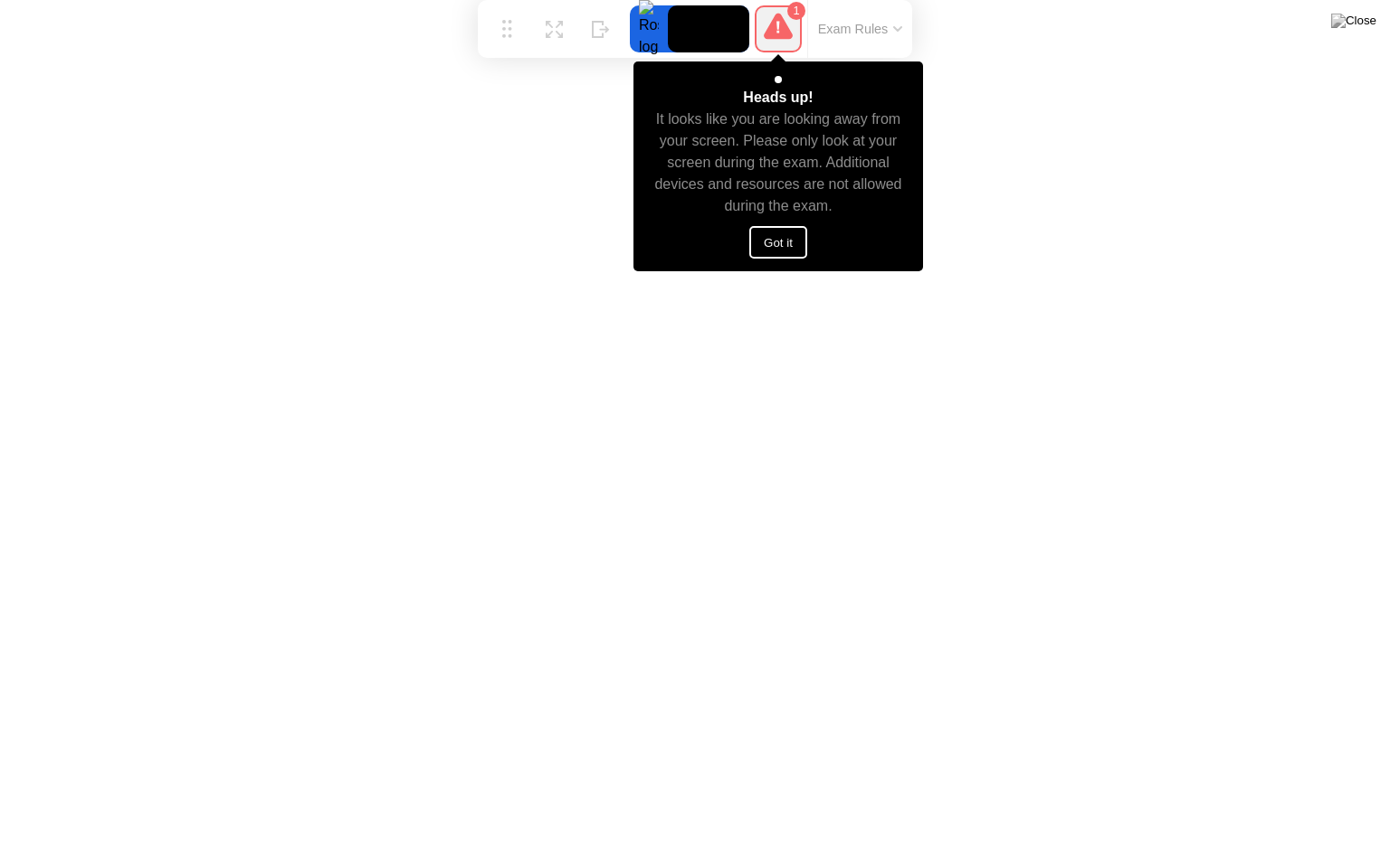
click at [772, 239] on button "Got it" at bounding box center [778, 242] width 57 height 33
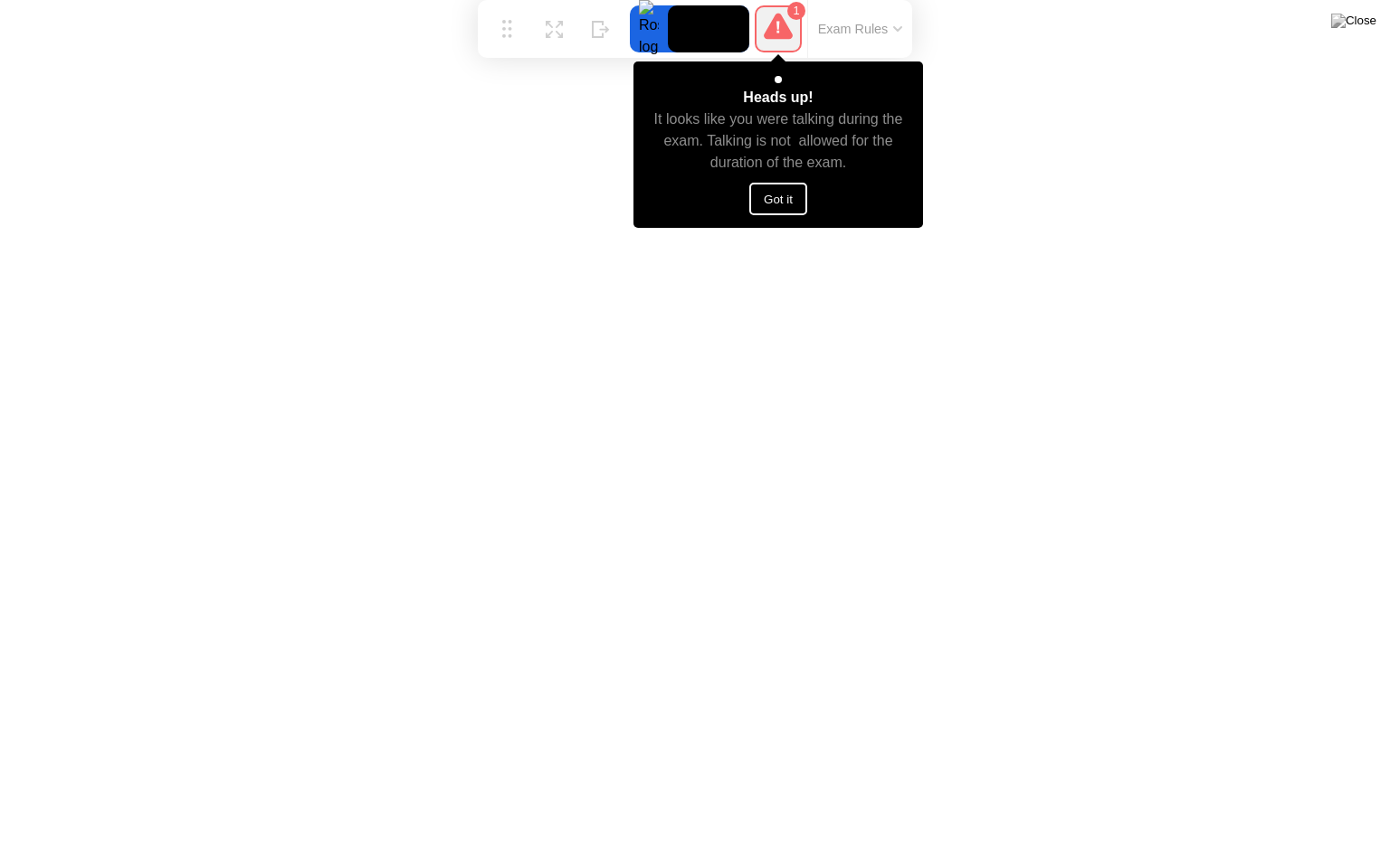
click at [764, 202] on button "Got it" at bounding box center [778, 199] width 57 height 33
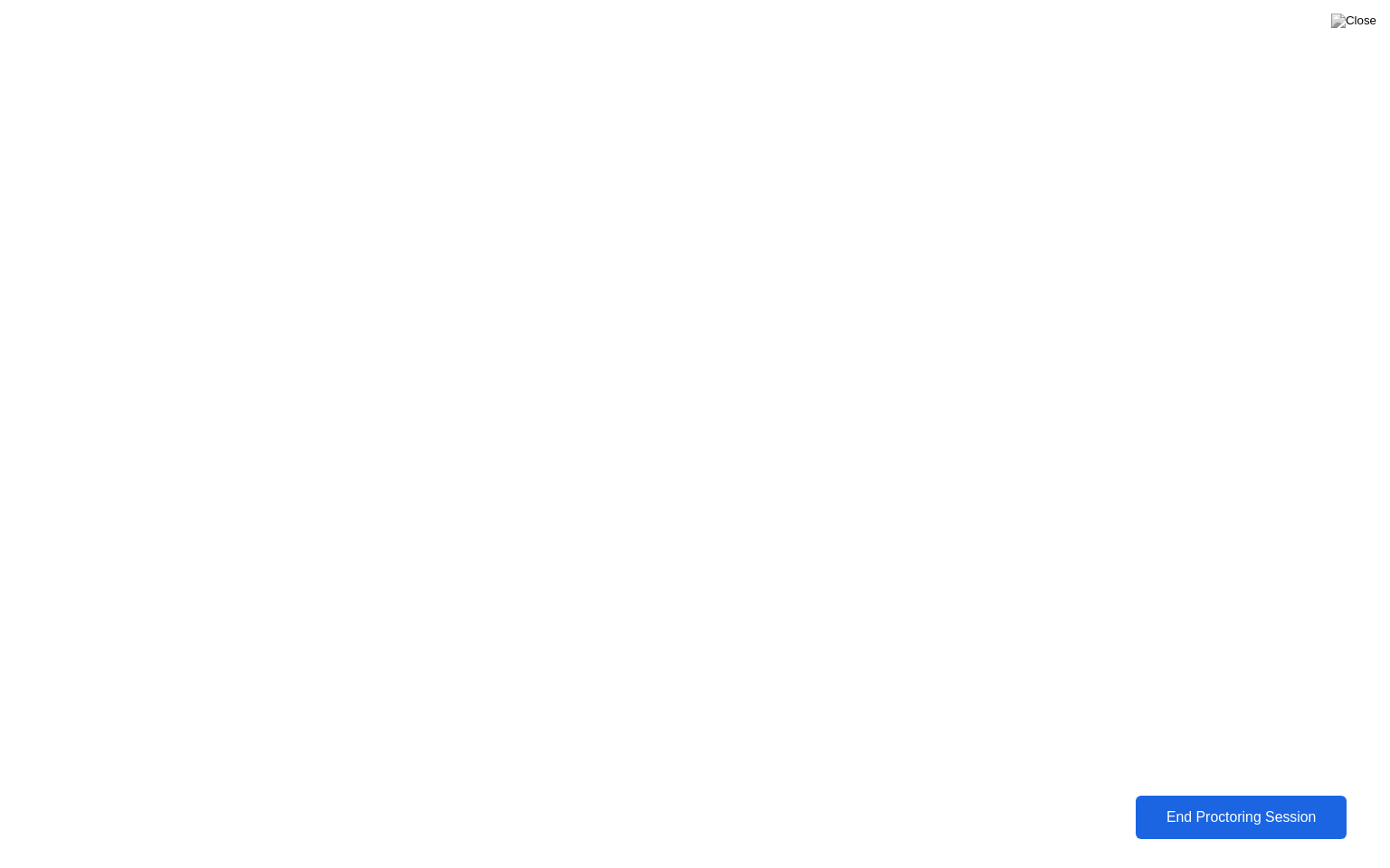
click at [1237, 804] on div "End Proctoring Session" at bounding box center [1241, 817] width 200 height 16
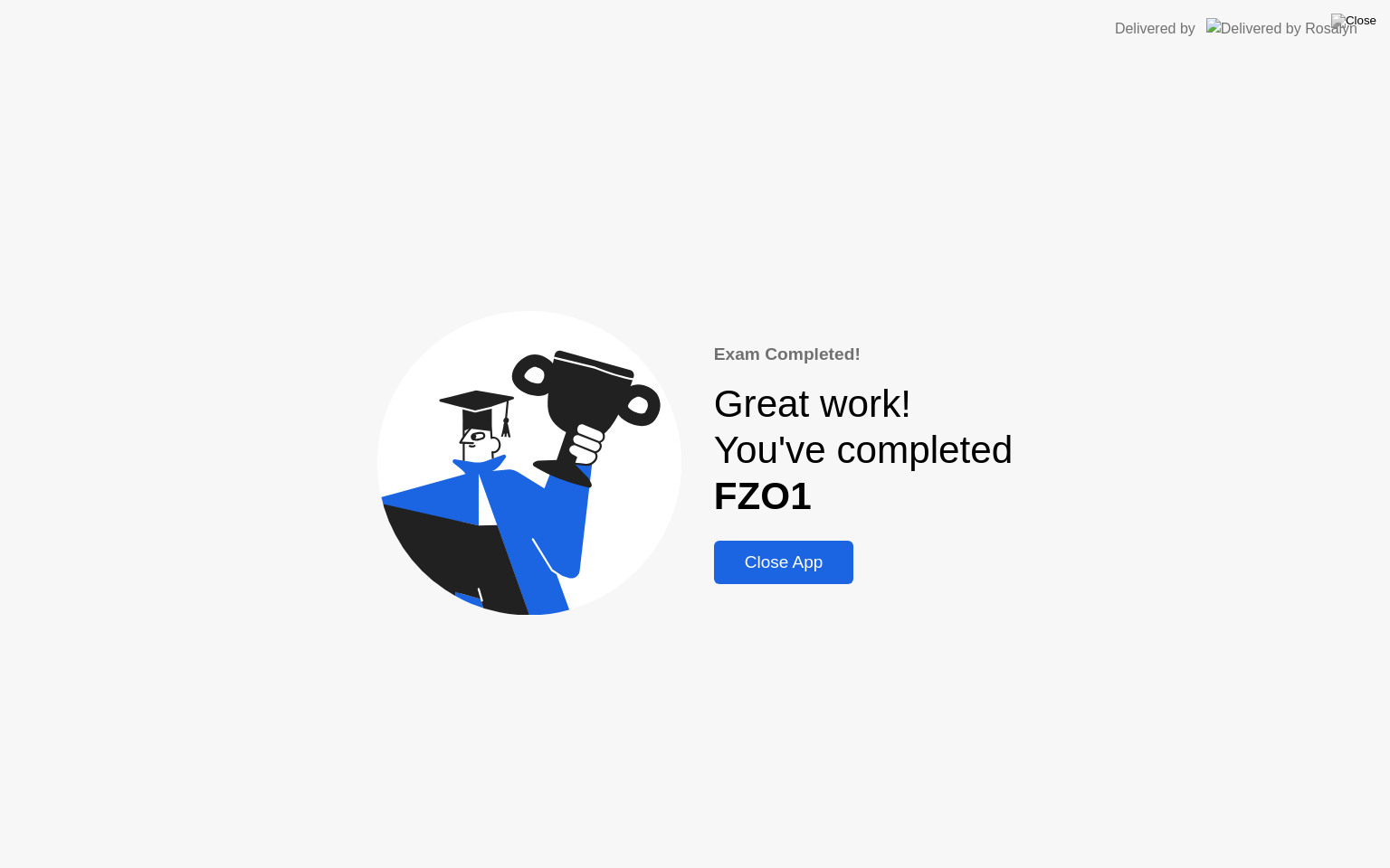
click at [793, 554] on div "Close App" at bounding box center [784, 563] width 129 height 20
